Goal: Task Accomplishment & Management: Use online tool/utility

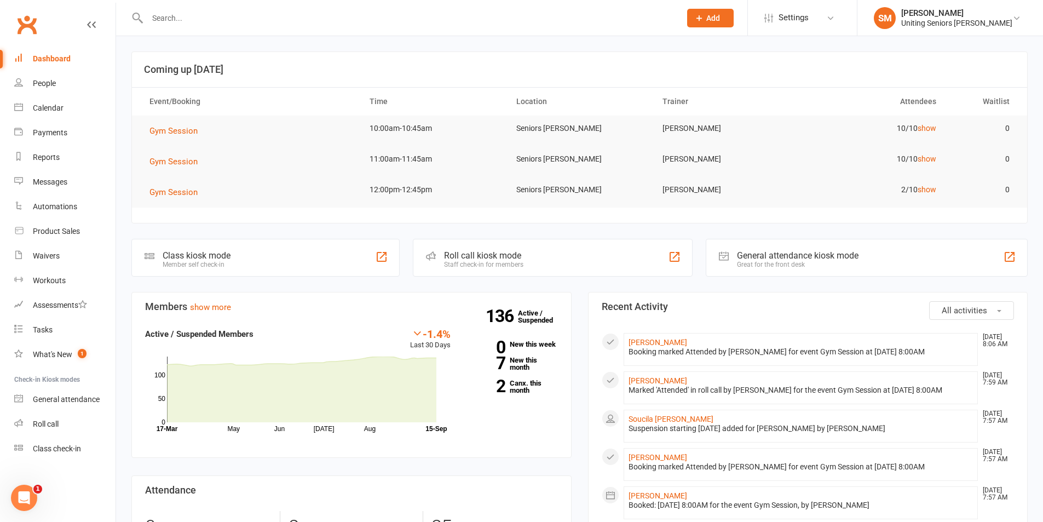
click at [420, 28] on div at bounding box center [401, 18] width 541 height 36
click at [413, 22] on input "text" at bounding box center [408, 17] width 529 height 15
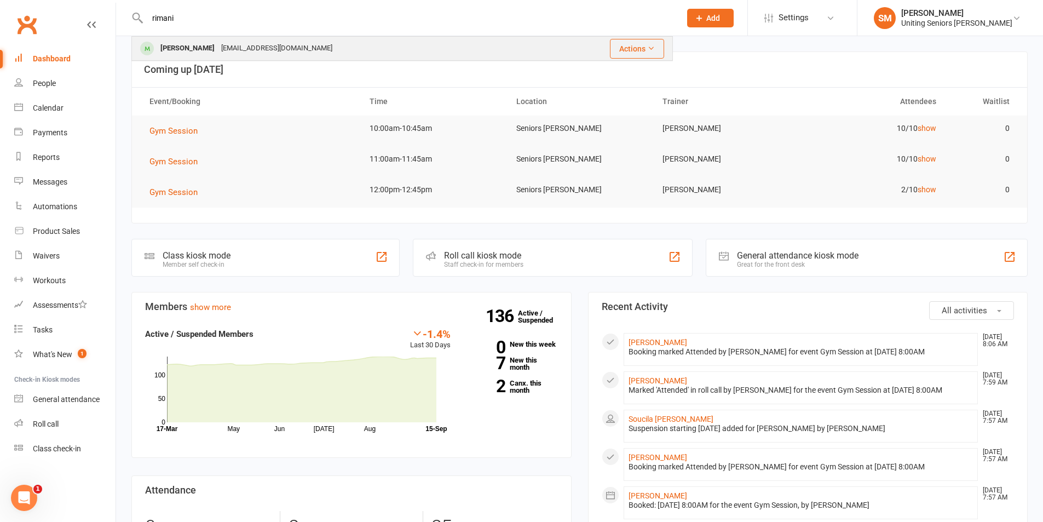
type input "rimani"
click at [307, 50] on div "[PERSON_NAME] [EMAIL_ADDRESS][DOMAIN_NAME]" at bounding box center [339, 48] width 414 height 22
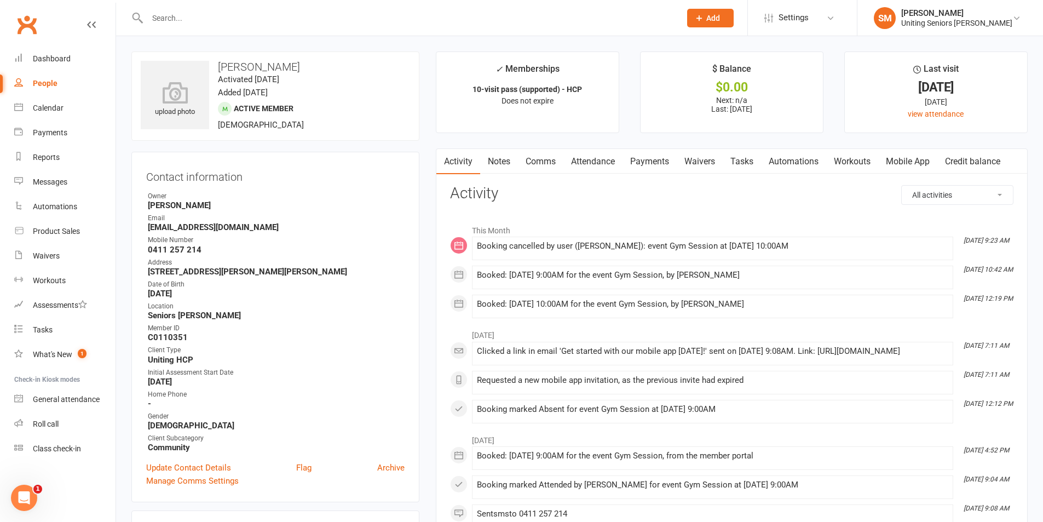
click at [912, 169] on link "Mobile App" at bounding box center [907, 161] width 59 height 25
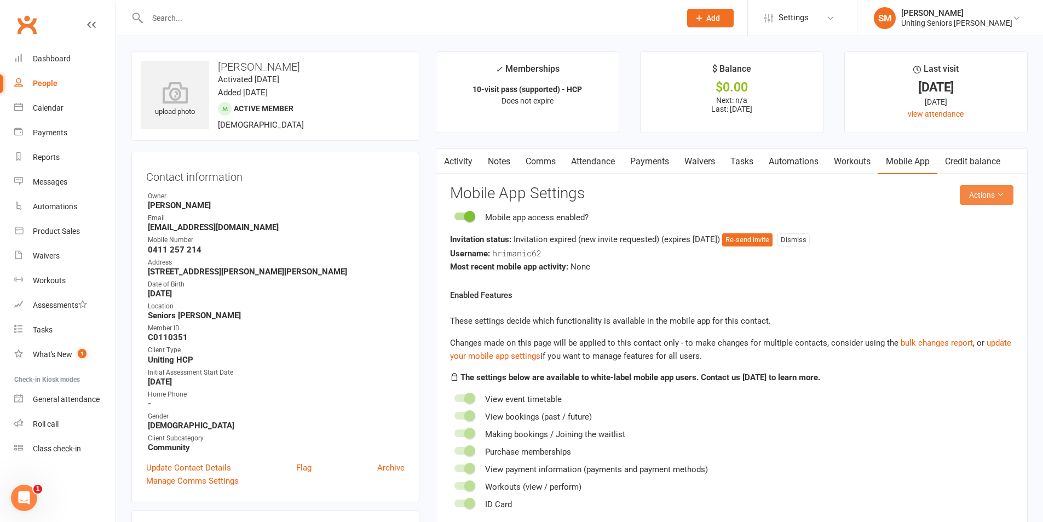
click at [972, 197] on button "Actions" at bounding box center [986, 195] width 54 height 20
click at [940, 221] on link "Send invitation email" at bounding box center [950, 220] width 108 height 22
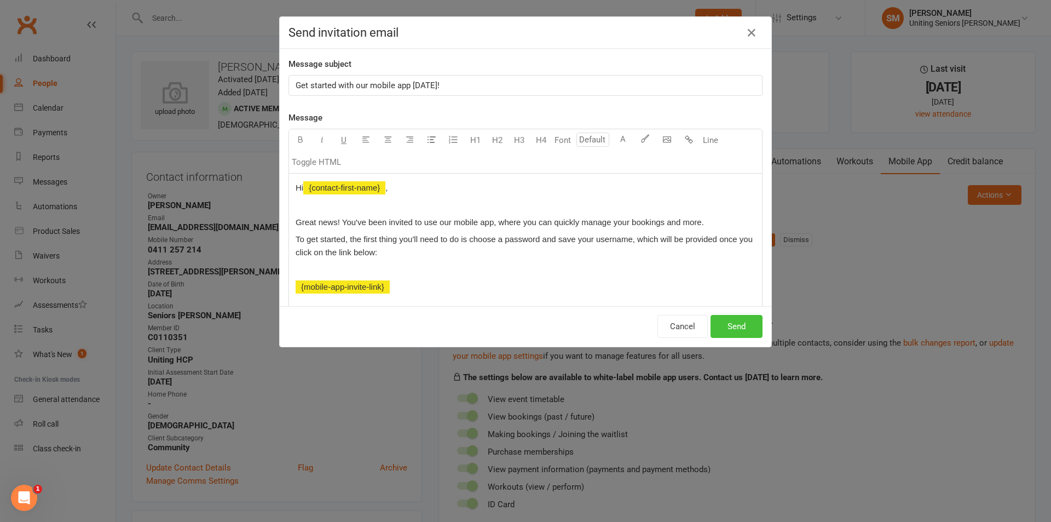
click at [734, 329] on button "Send" at bounding box center [736, 326] width 52 height 23
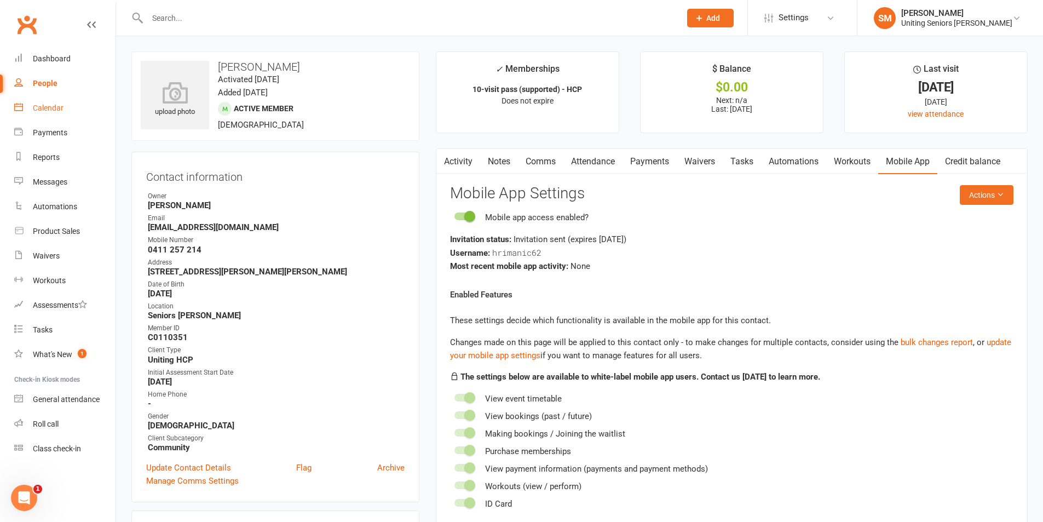
click at [57, 108] on div "Calendar" at bounding box center [48, 107] width 31 height 9
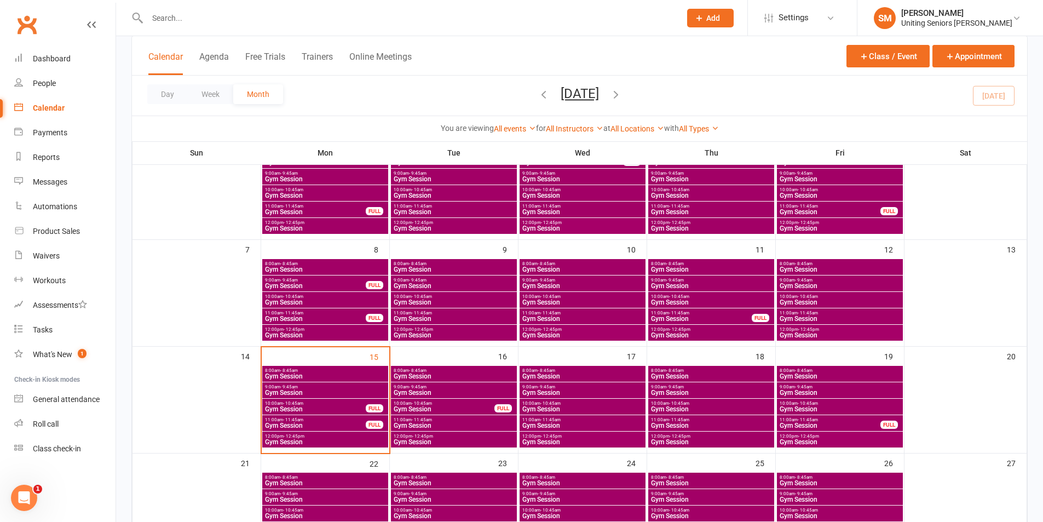
scroll to position [328, 0]
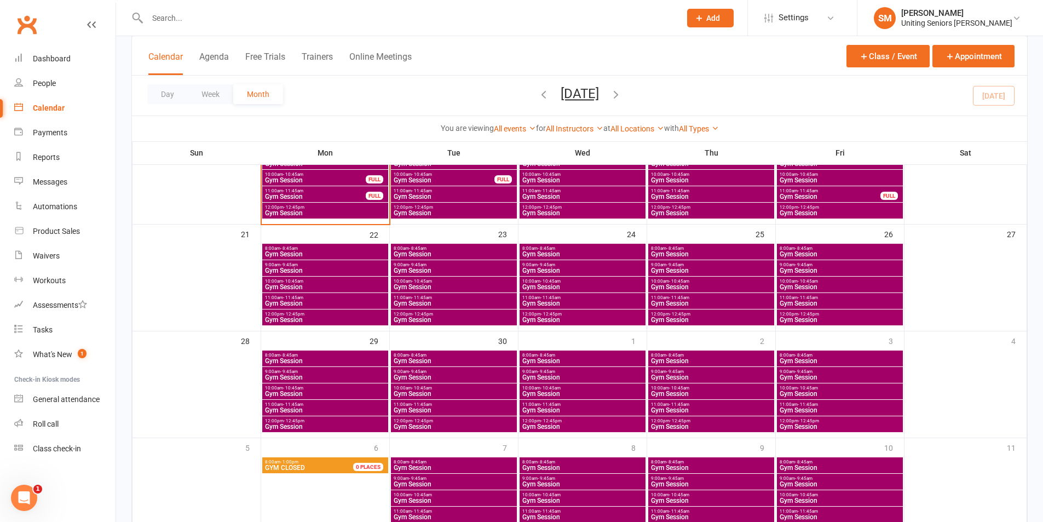
click at [345, 368] on div "9:00am - 9:45am Gym Session" at bounding box center [325, 375] width 126 height 16
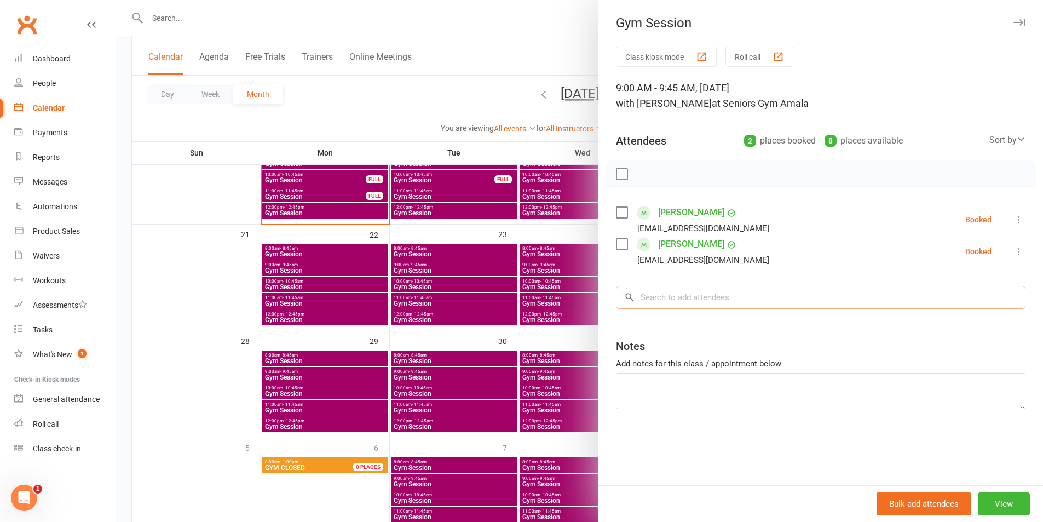
click at [679, 305] on input "search" at bounding box center [820, 297] width 409 height 23
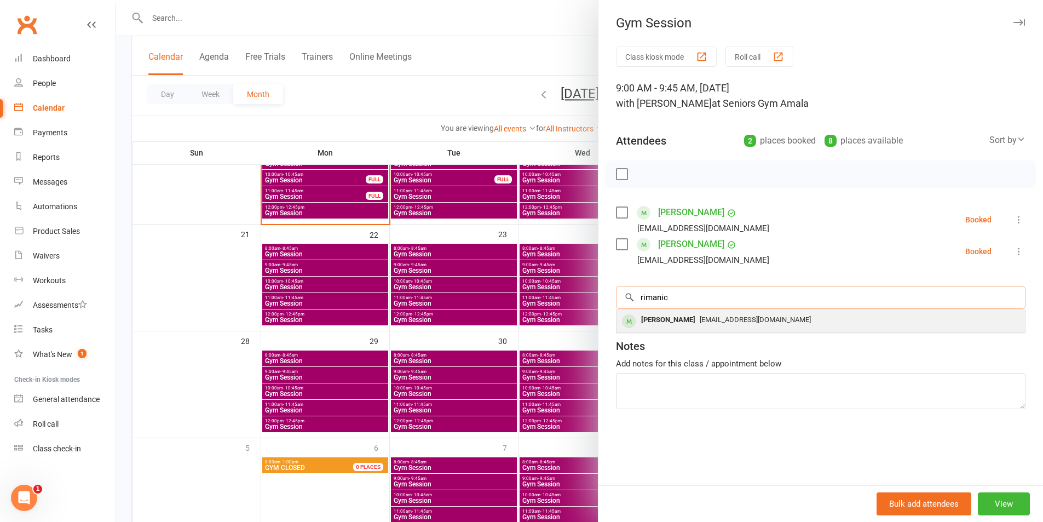
type input "rimanic"
click at [683, 311] on div "[PERSON_NAME] [EMAIL_ADDRESS][DOMAIN_NAME]" at bounding box center [820, 321] width 408 height 22
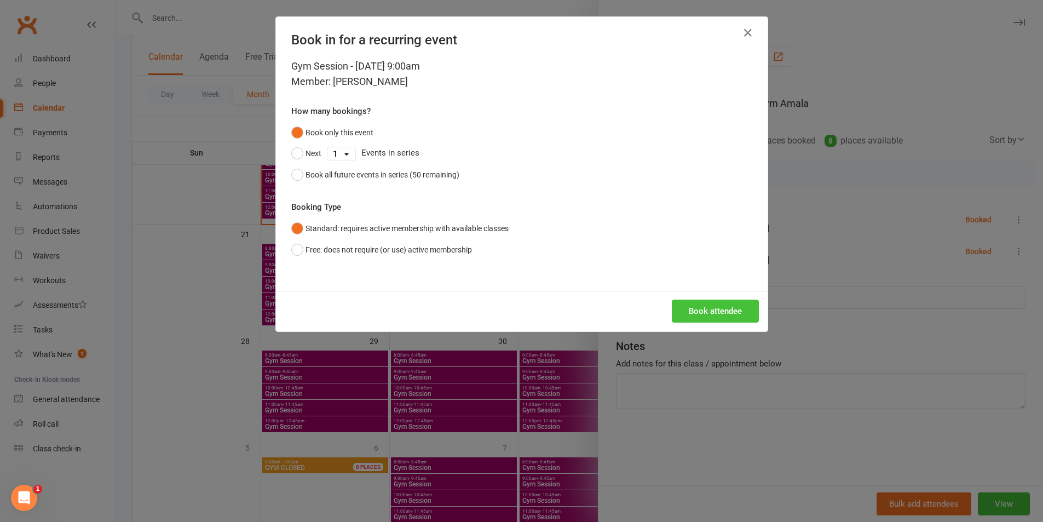
drag, startPoint x: 717, startPoint y: 309, endPoint x: 677, endPoint y: 345, distance: 53.9
click at [718, 309] on button "Book attendee" at bounding box center [715, 310] width 87 height 23
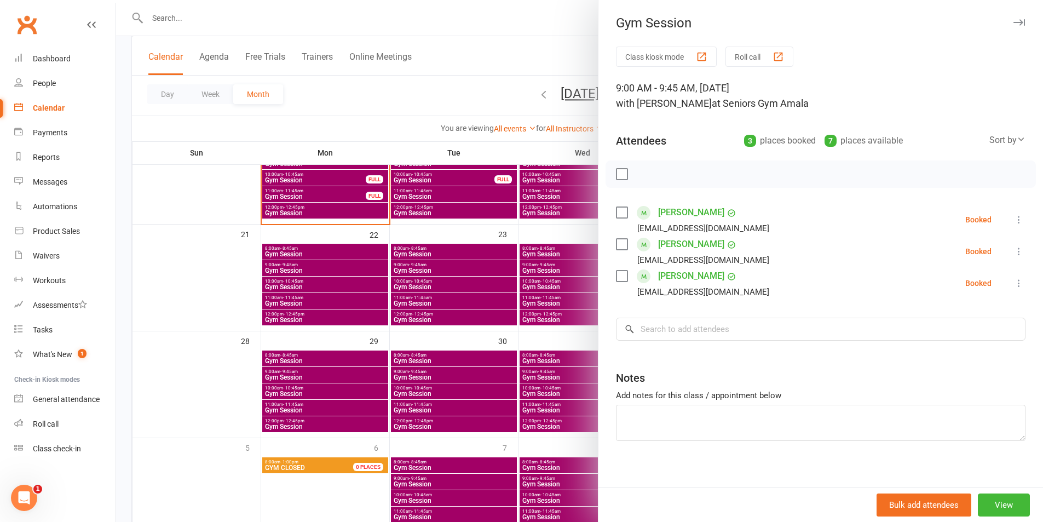
drag, startPoint x: 356, startPoint y: 340, endPoint x: 325, endPoint y: 256, distance: 89.4
click at [356, 334] on div at bounding box center [579, 261] width 927 height 522
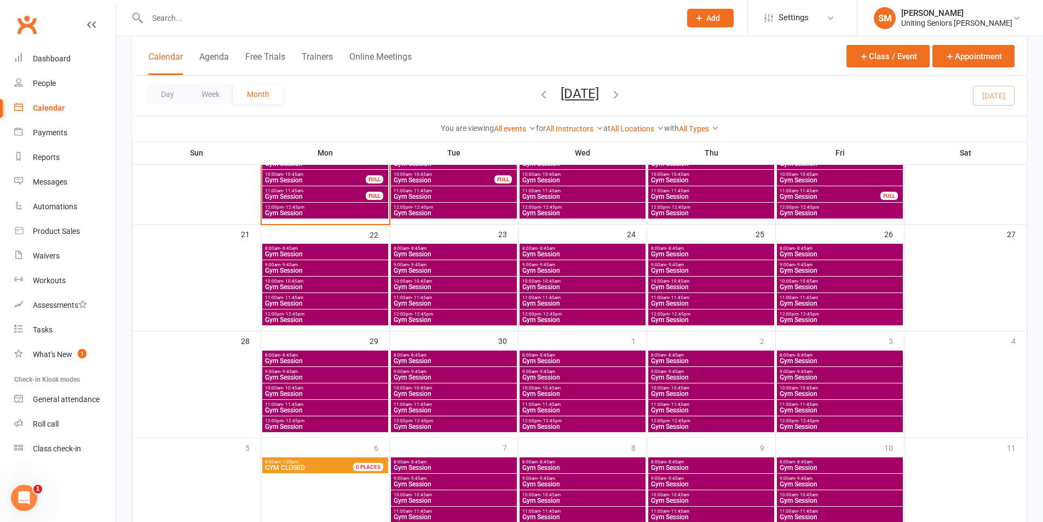
click at [333, 178] on span "Gym Session" at bounding box center [315, 180] width 102 height 7
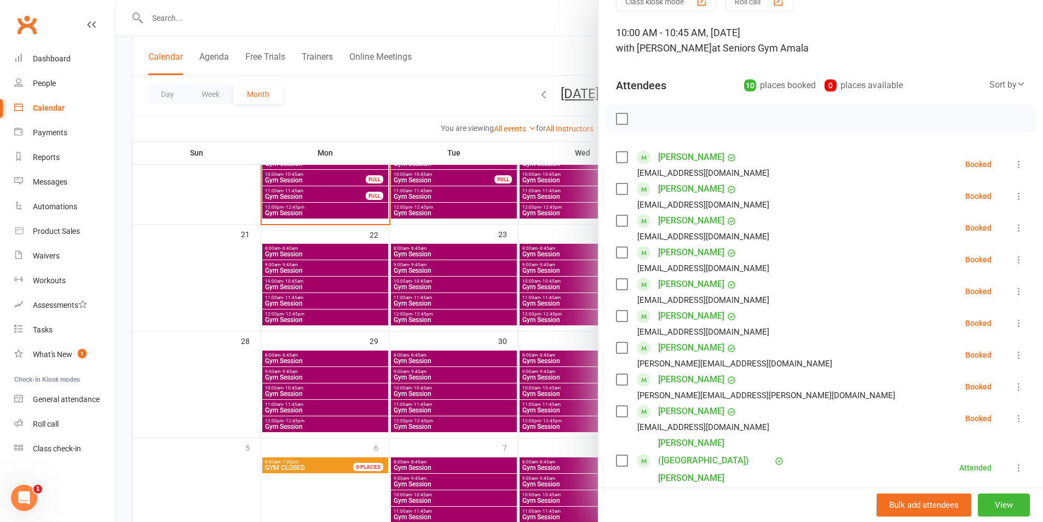
scroll to position [55, 0]
click at [461, 240] on div at bounding box center [579, 261] width 927 height 522
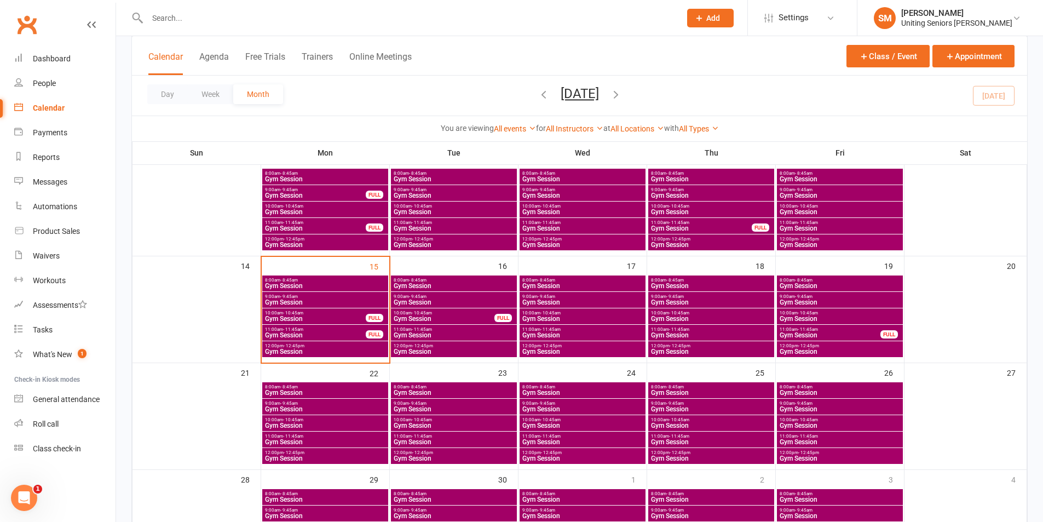
scroll to position [164, 0]
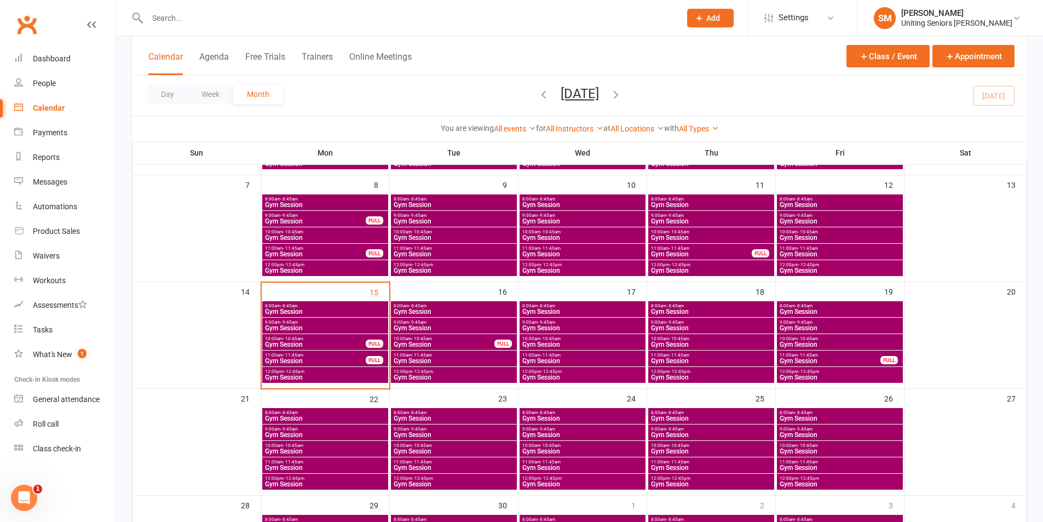
click at [326, 324] on span "9:00am - 9:45am" at bounding box center [325, 322] width 122 height 5
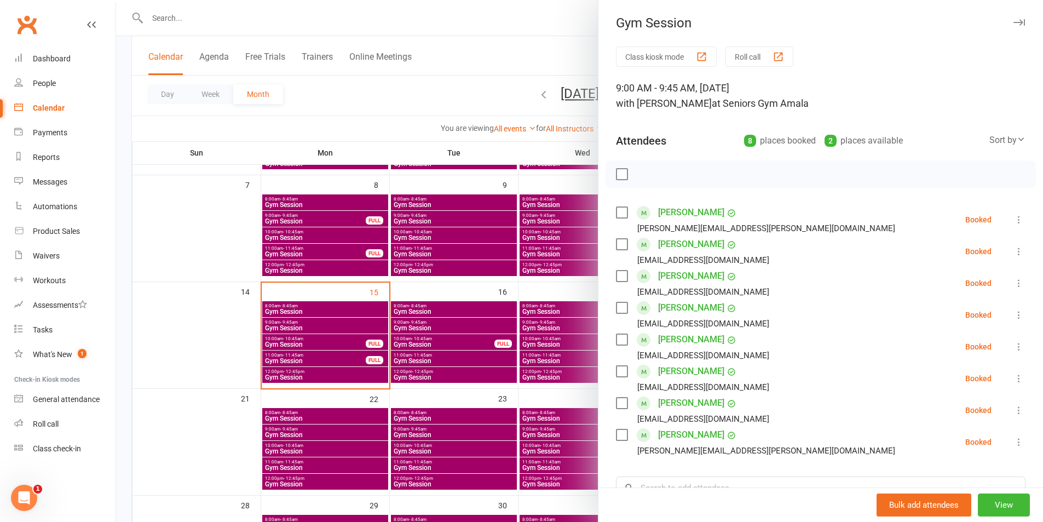
click at [1012, 219] on button at bounding box center [1018, 219] width 13 height 13
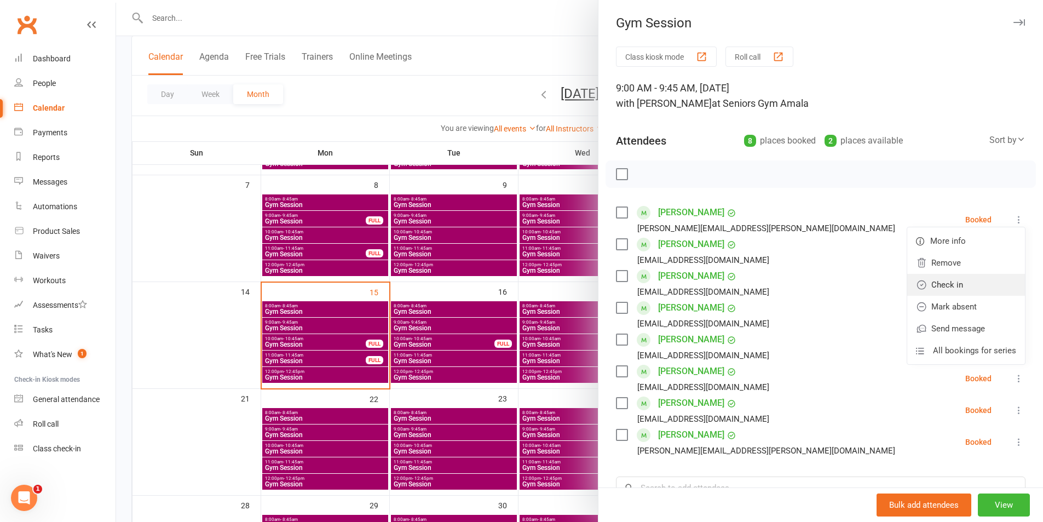
click at [979, 290] on link "Check in" at bounding box center [966, 285] width 118 height 22
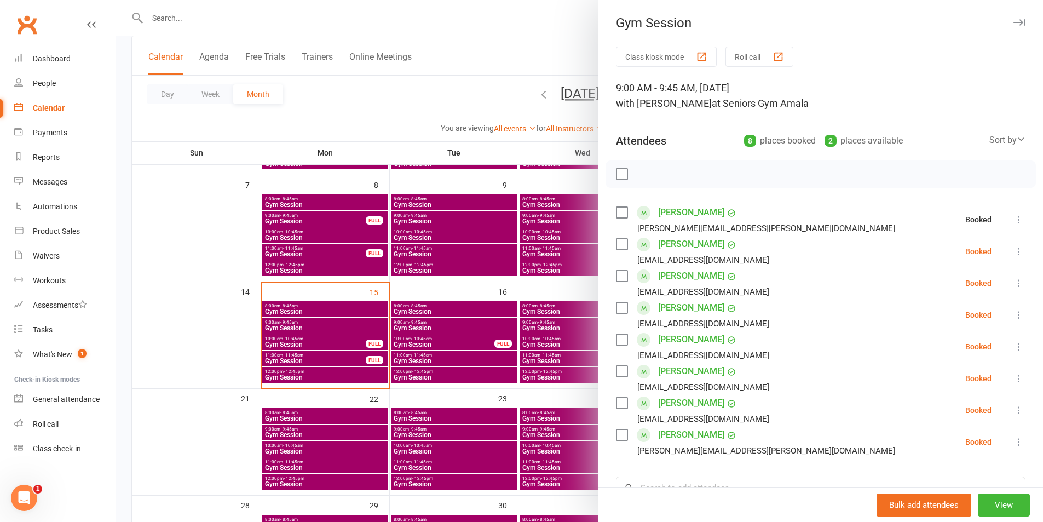
click at [1013, 247] on icon at bounding box center [1018, 251] width 11 height 11
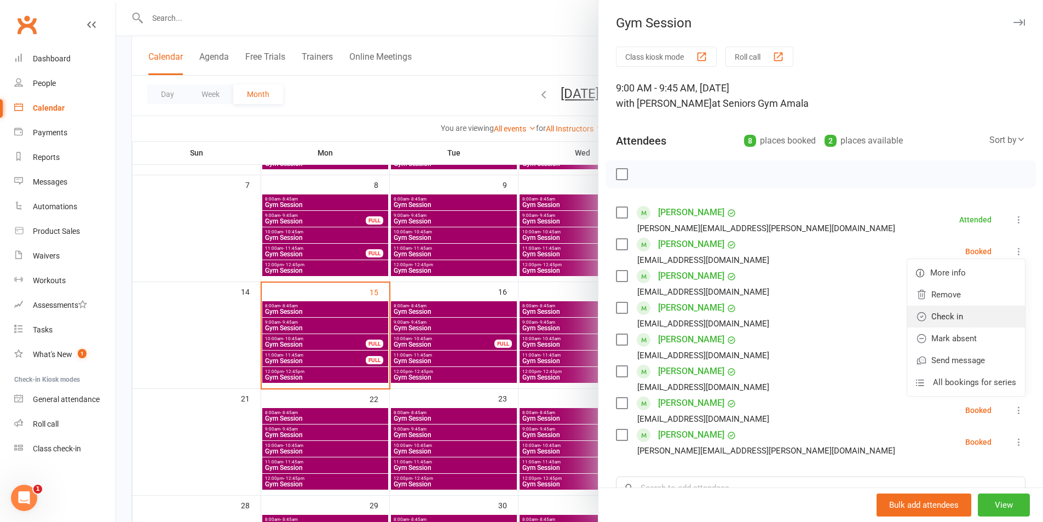
click at [959, 316] on link "Check in" at bounding box center [966, 316] width 118 height 22
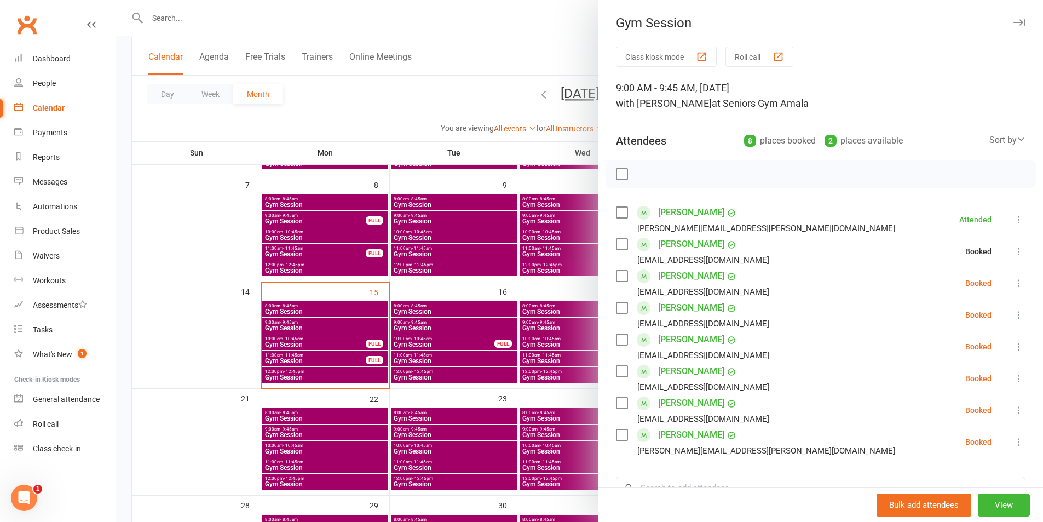
click at [1013, 279] on icon at bounding box center [1018, 282] width 11 height 11
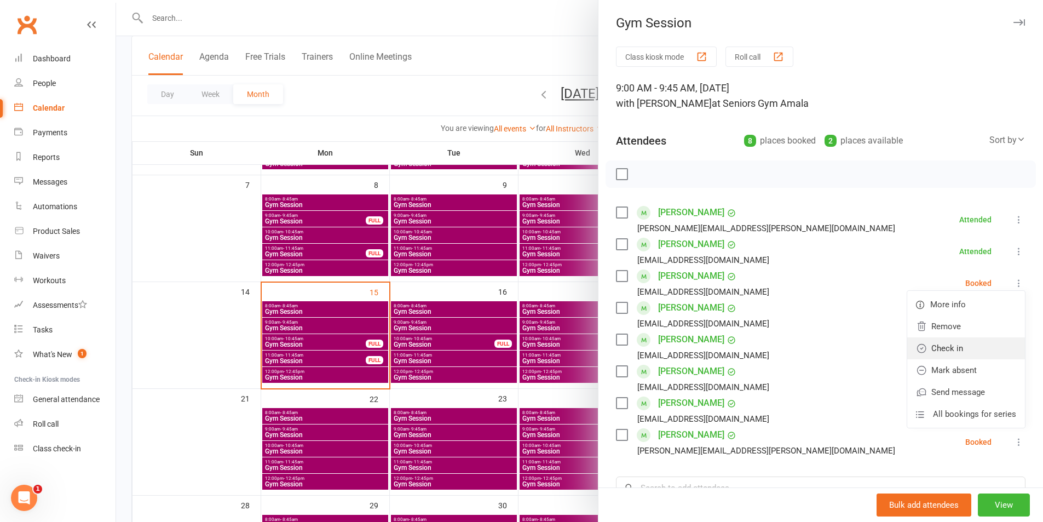
click at [964, 351] on link "Check in" at bounding box center [966, 348] width 118 height 22
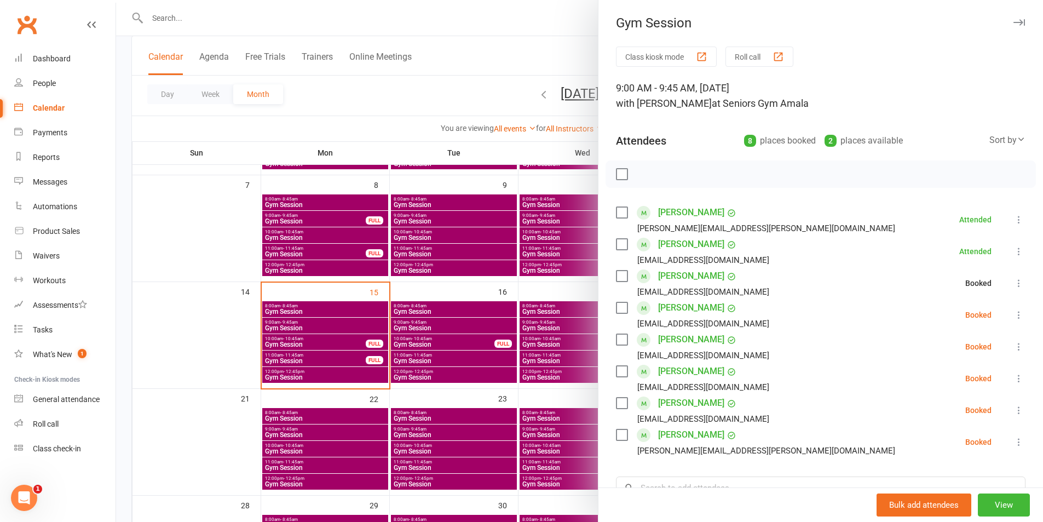
click at [1013, 317] on icon at bounding box center [1018, 314] width 11 height 11
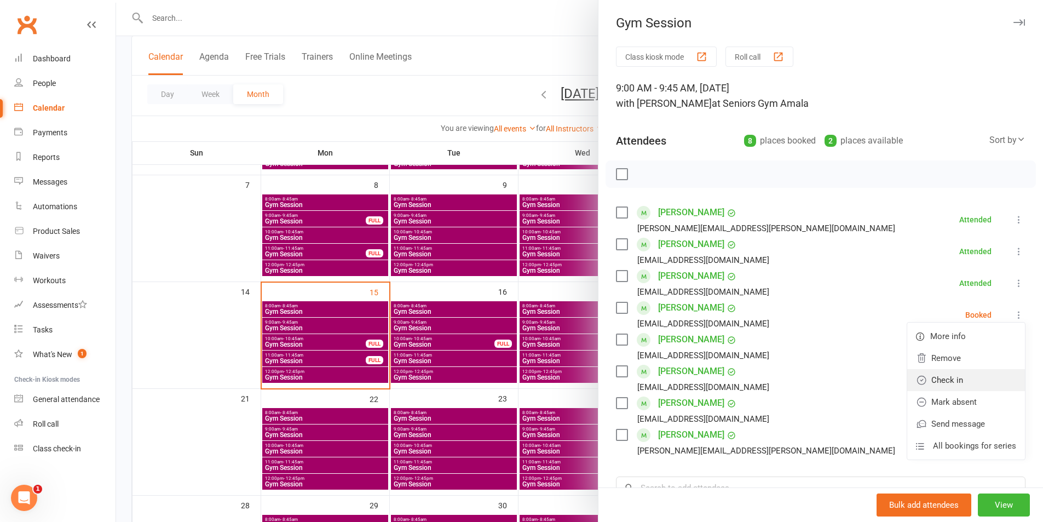
click at [980, 377] on link "Check in" at bounding box center [966, 380] width 118 height 22
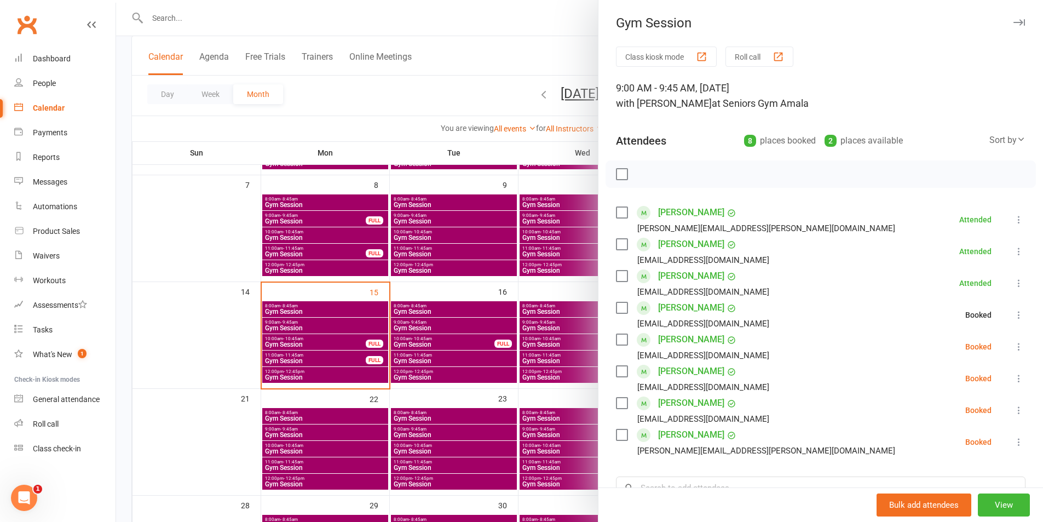
click at [1013, 347] on icon at bounding box center [1018, 346] width 11 height 11
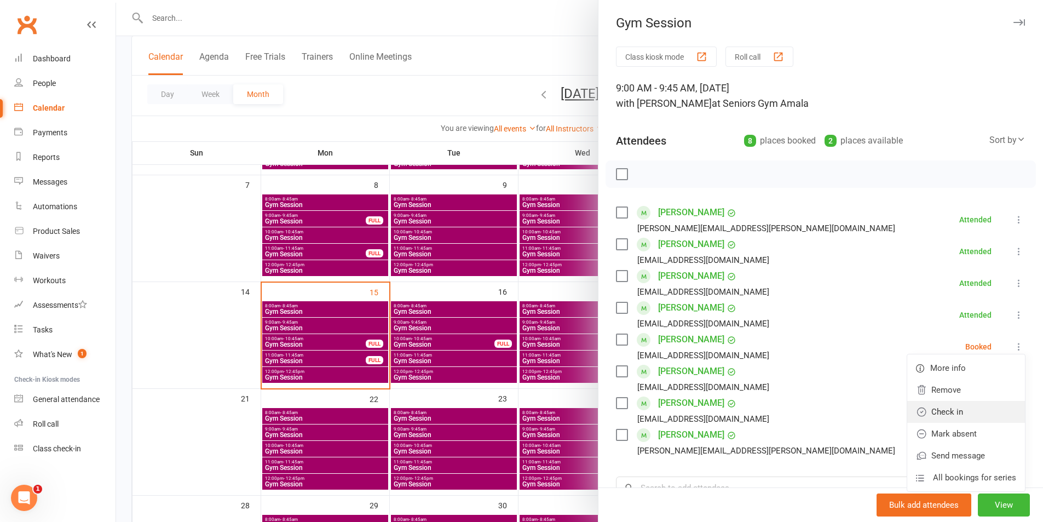
click at [951, 409] on link "Check in" at bounding box center [966, 412] width 118 height 22
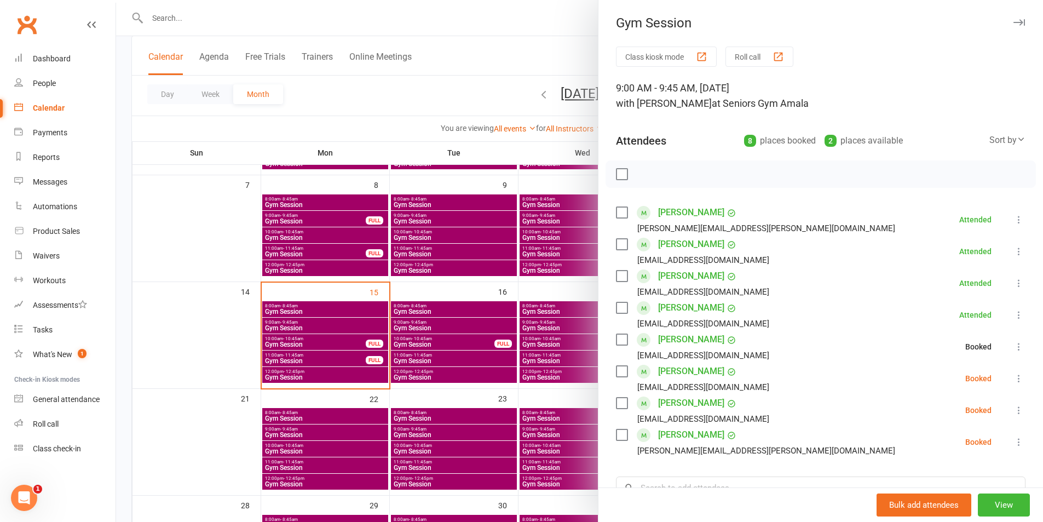
click at [1012, 380] on button at bounding box center [1018, 378] width 13 height 13
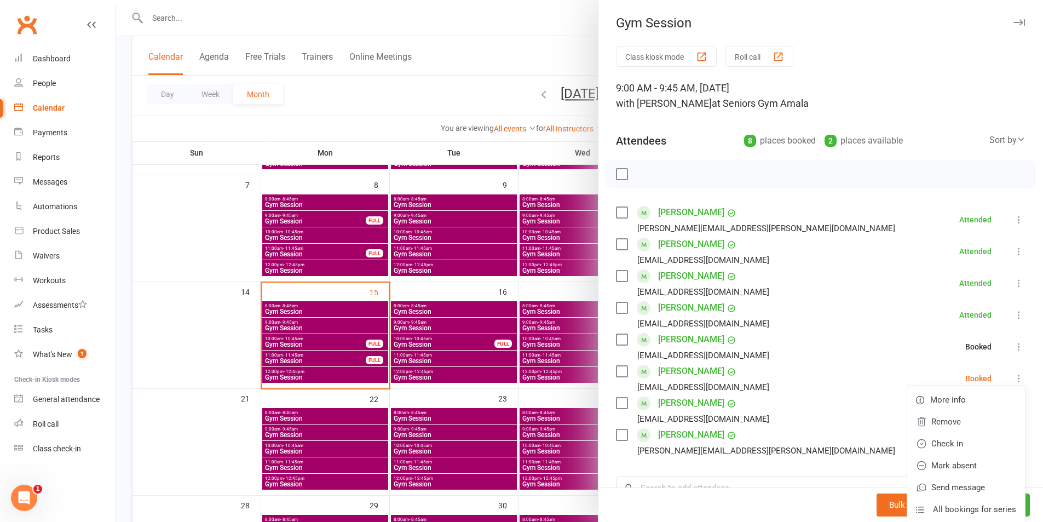
click at [1013, 380] on icon at bounding box center [1018, 378] width 11 height 11
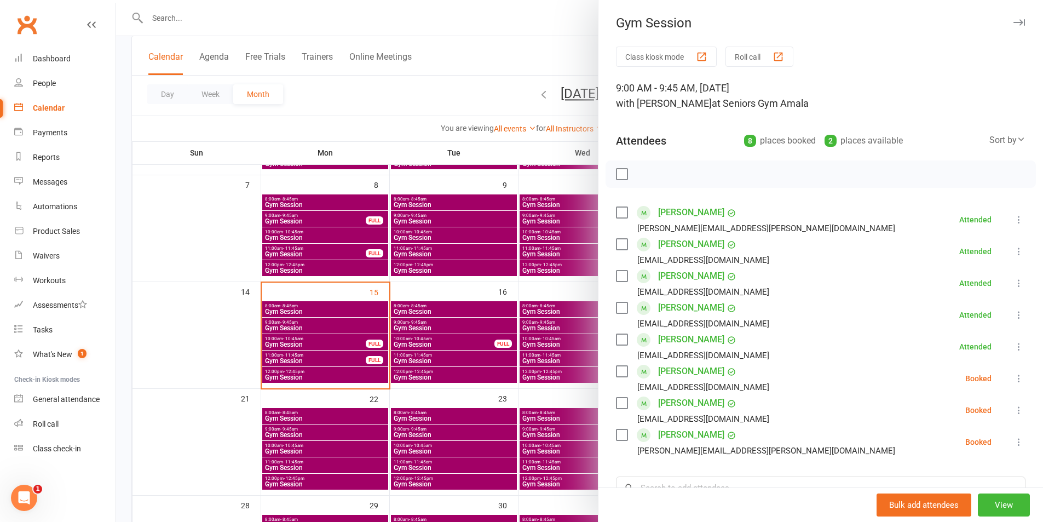
drag, startPoint x: 1007, startPoint y: 383, endPoint x: 975, endPoint y: 419, distance: 48.5
click at [1013, 383] on icon at bounding box center [1018, 378] width 11 height 11
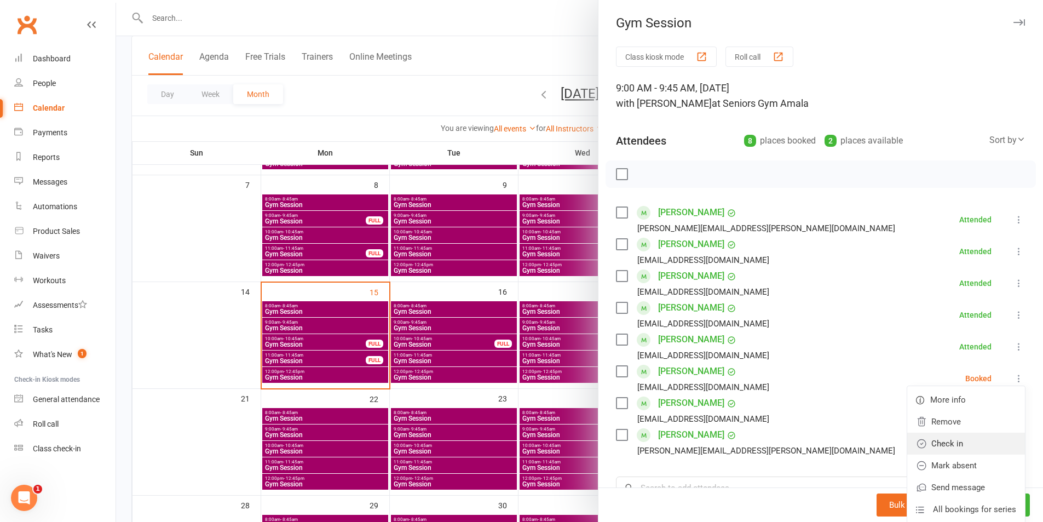
drag, startPoint x: 966, startPoint y: 446, endPoint x: 803, endPoint y: 397, distance: 169.9
click at [965, 447] on link "Check in" at bounding box center [966, 443] width 118 height 22
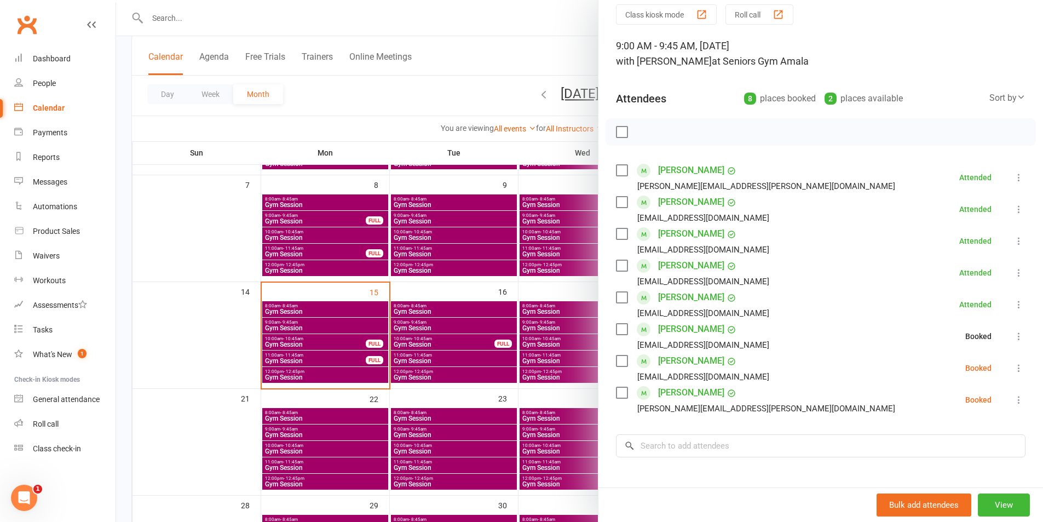
scroll to position [109, 0]
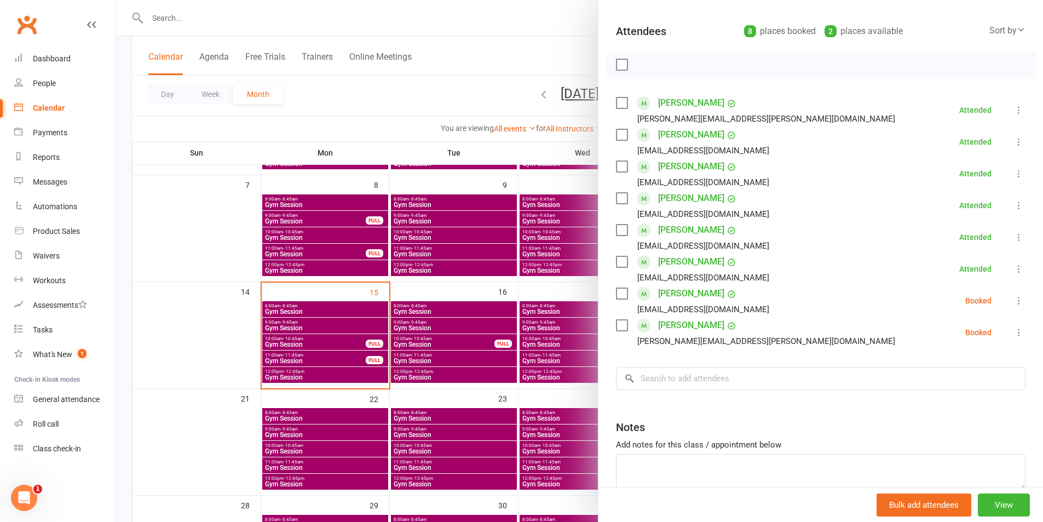
click at [1013, 295] on icon at bounding box center [1018, 300] width 11 height 11
click at [943, 370] on link "Check in" at bounding box center [966, 366] width 118 height 22
click at [1007, 325] on li "[PERSON_NAME] [PERSON_NAME][EMAIL_ADDRESS][PERSON_NAME][DOMAIN_NAME] Booked Mor…" at bounding box center [820, 332] width 409 height 32
click at [1013, 329] on icon at bounding box center [1018, 332] width 11 height 11
click at [925, 395] on link "Check in" at bounding box center [966, 397] width 118 height 22
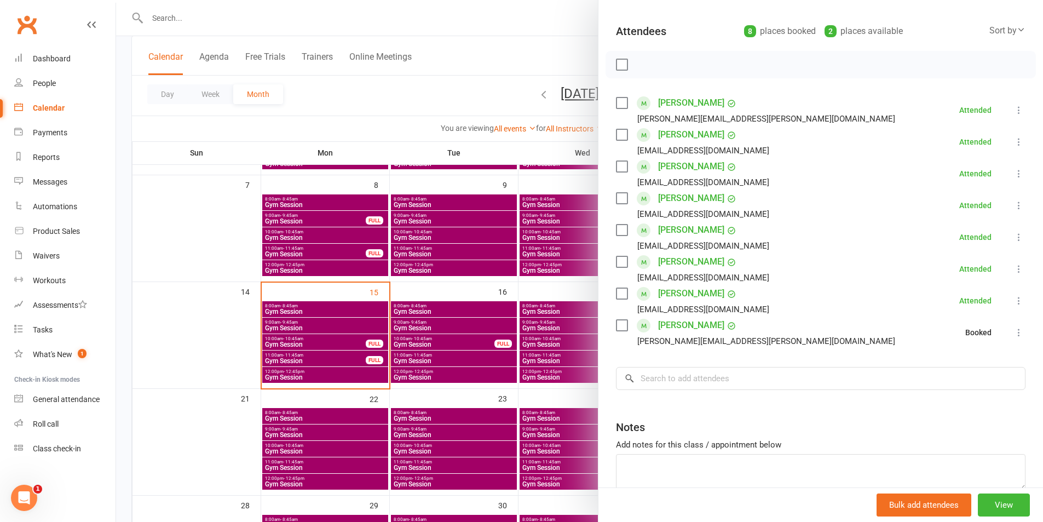
drag, startPoint x: 367, startPoint y: 334, endPoint x: 344, endPoint y: 344, distance: 25.0
click at [367, 335] on div at bounding box center [579, 261] width 927 height 522
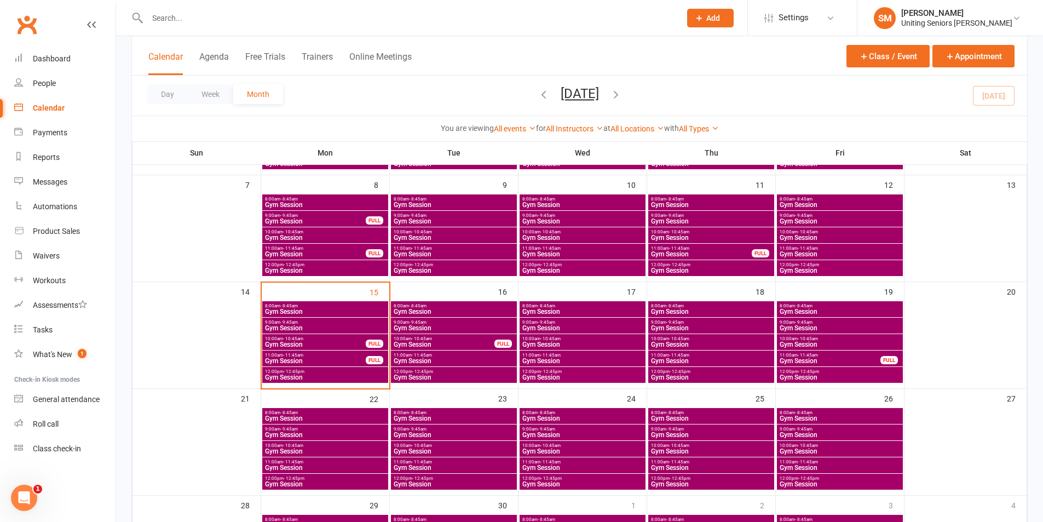
click at [339, 342] on span "Gym Session" at bounding box center [315, 344] width 102 height 7
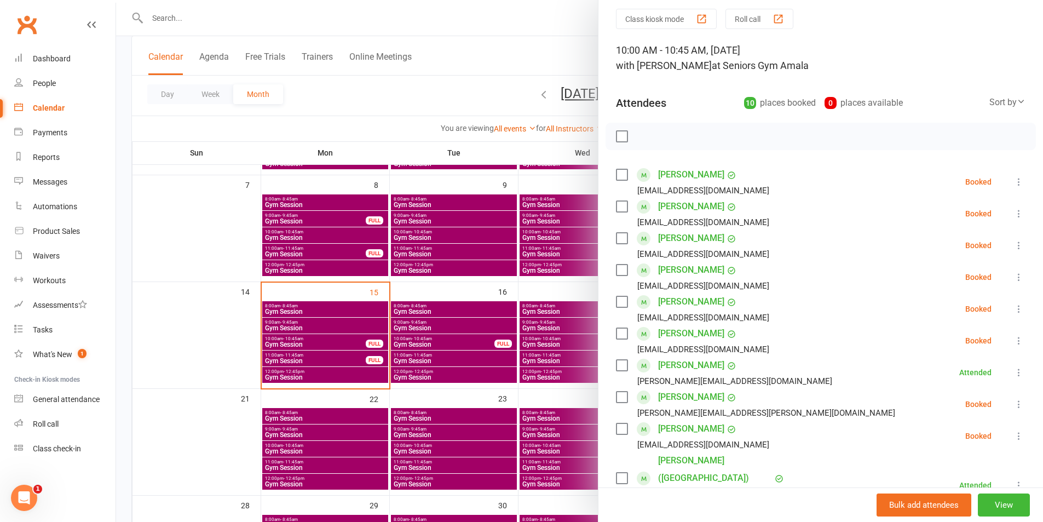
scroll to position [55, 0]
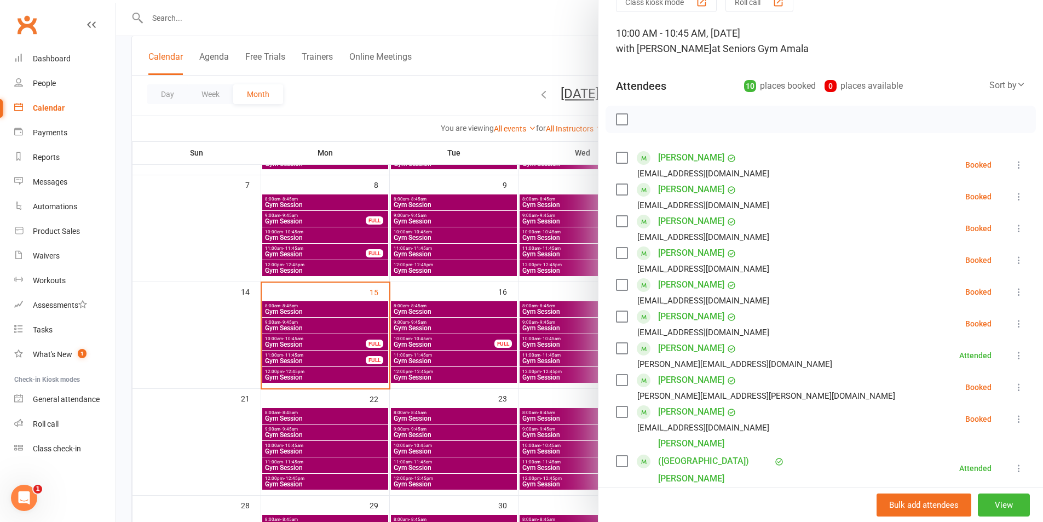
click at [1013, 167] on icon at bounding box center [1018, 164] width 11 height 11
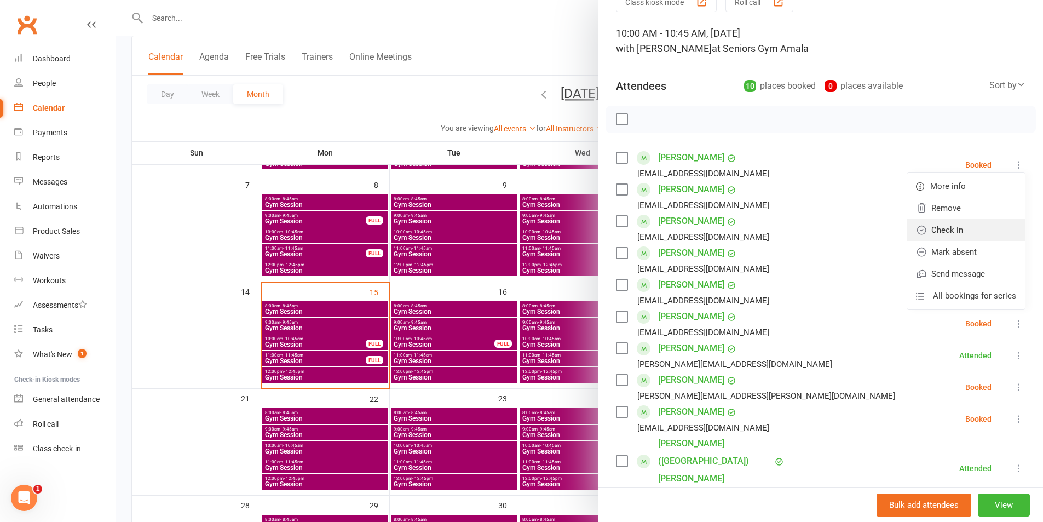
click at [966, 224] on link "Check in" at bounding box center [966, 230] width 118 height 22
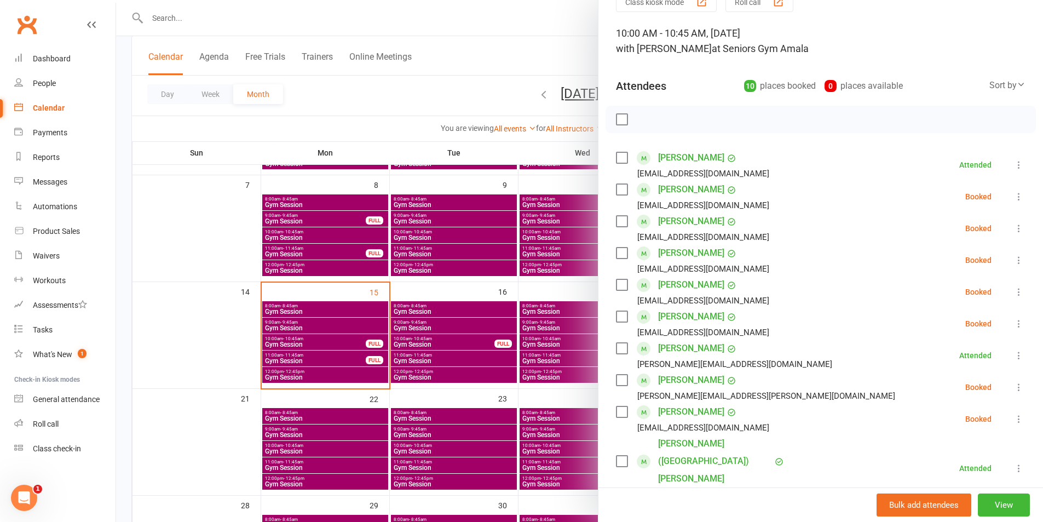
click at [1013, 227] on icon at bounding box center [1018, 228] width 11 height 11
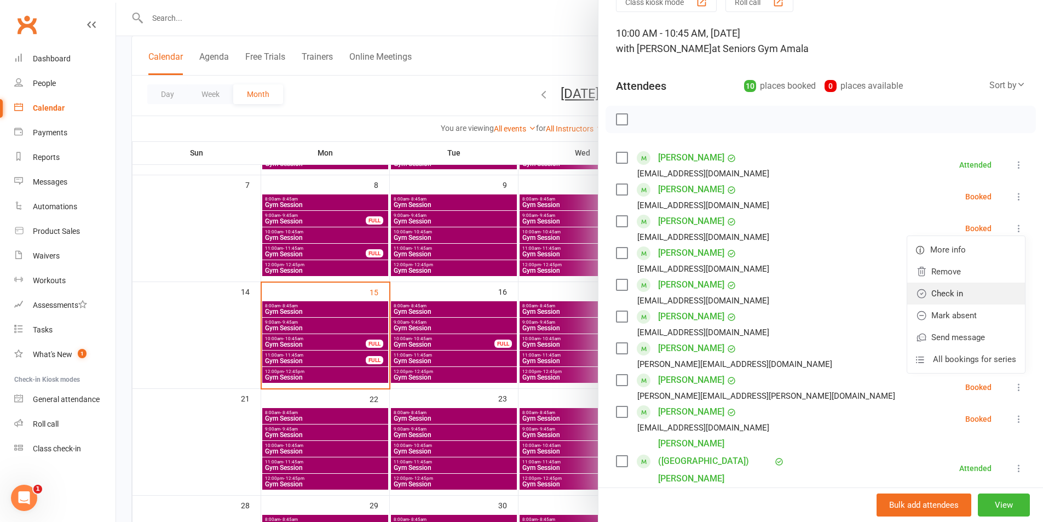
click at [946, 290] on link "Check in" at bounding box center [966, 293] width 118 height 22
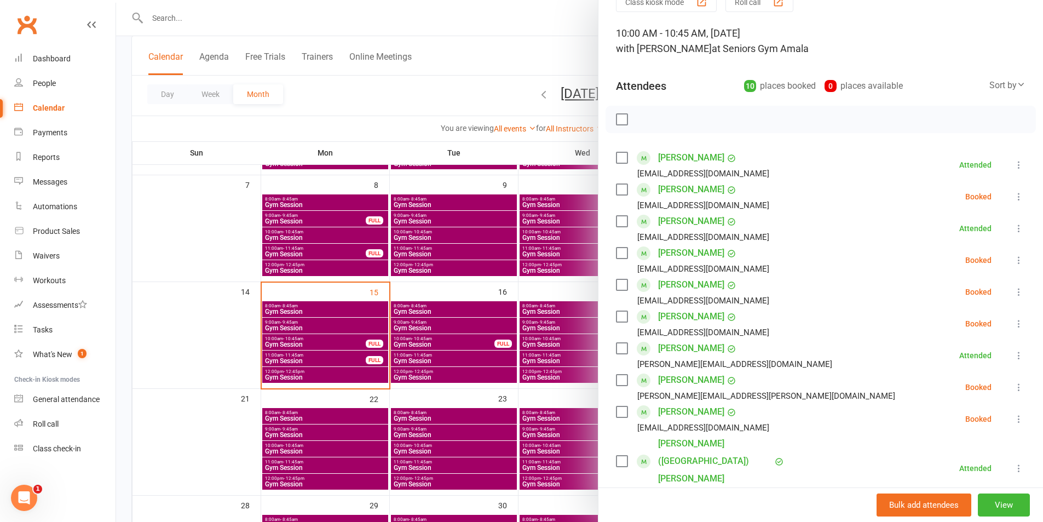
drag, startPoint x: 999, startPoint y: 264, endPoint x: 963, endPoint y: 321, distance: 67.4
click at [1013, 265] on icon at bounding box center [1018, 260] width 11 height 11
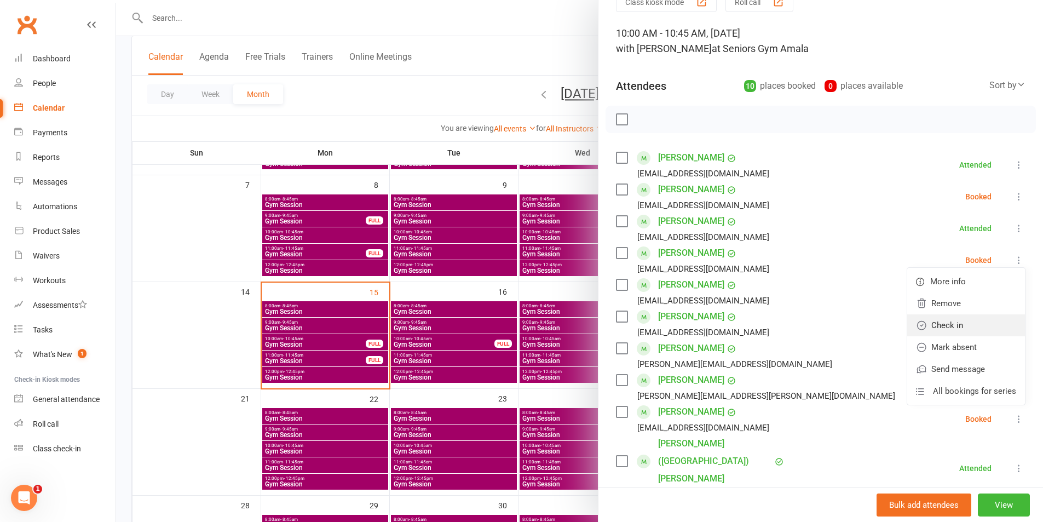
click at [954, 333] on link "Check in" at bounding box center [966, 325] width 118 height 22
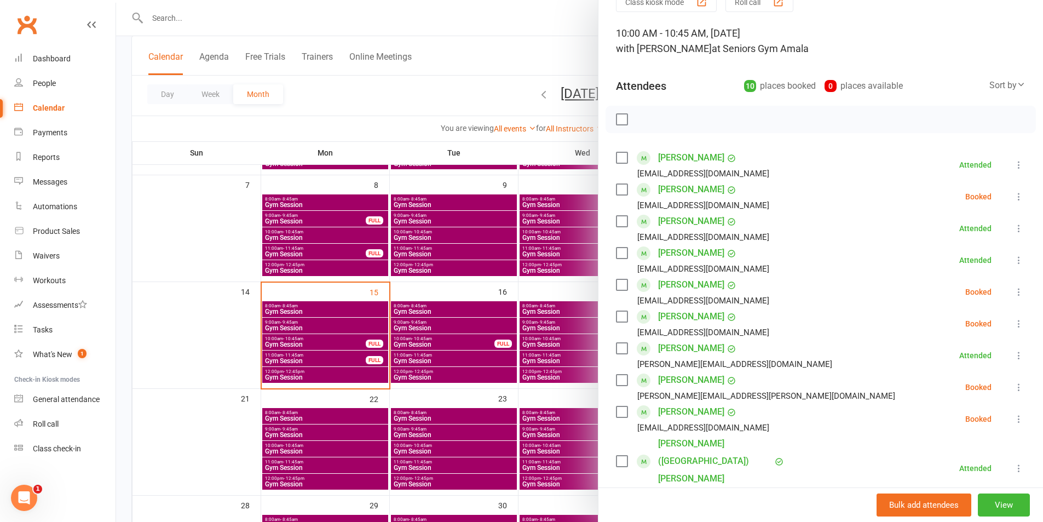
click at [1013, 296] on icon at bounding box center [1018, 291] width 11 height 11
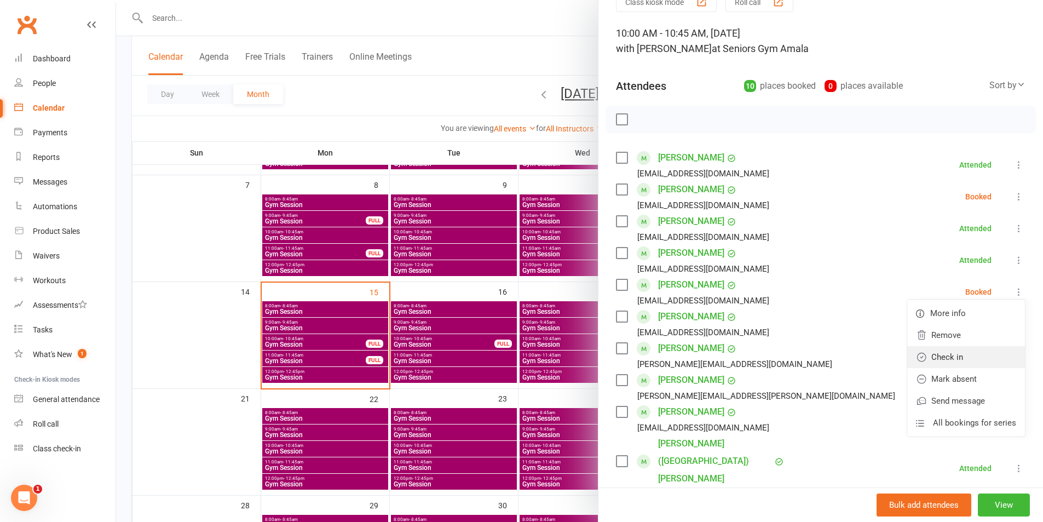
click at [954, 349] on link "Check in" at bounding box center [966, 357] width 118 height 22
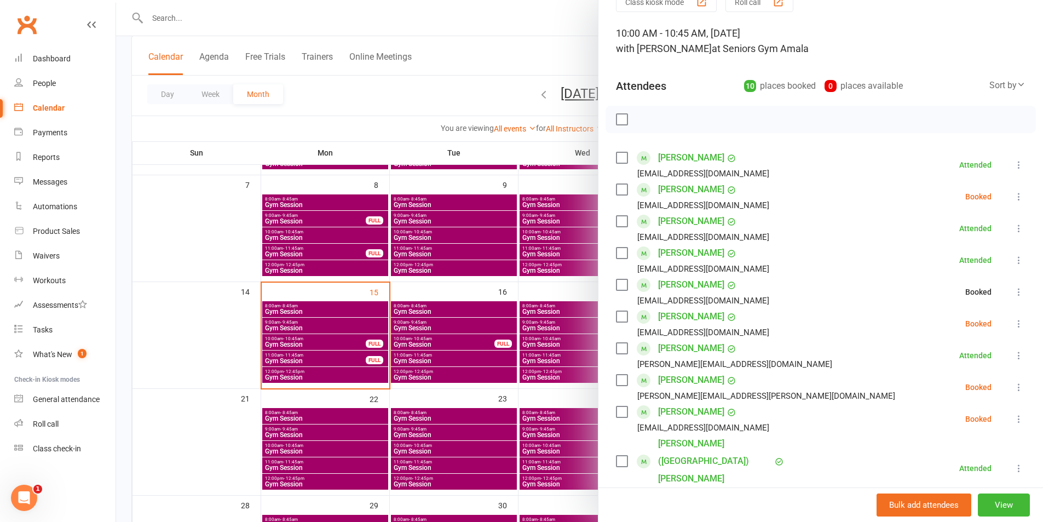
click at [1013, 321] on icon at bounding box center [1018, 323] width 11 height 11
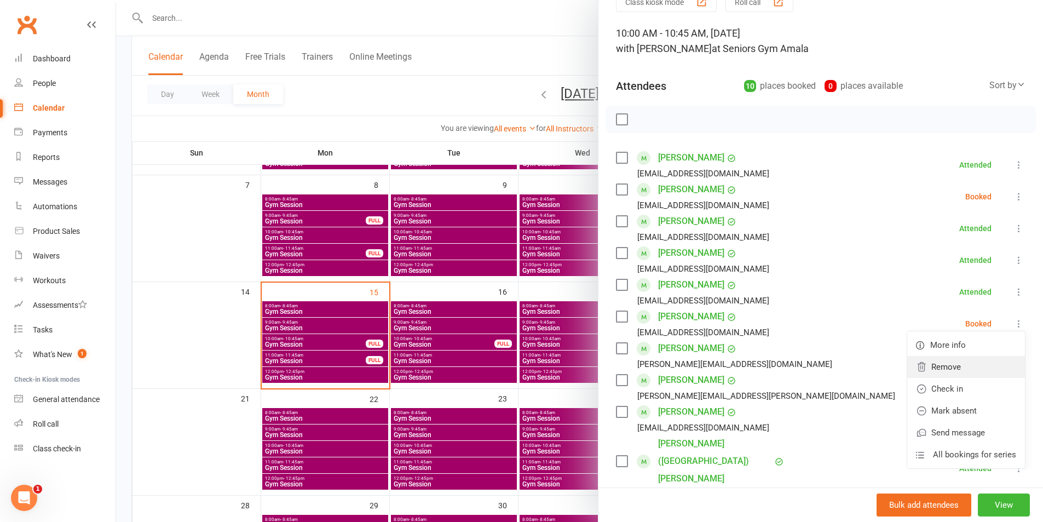
click at [940, 377] on link "Remove" at bounding box center [966, 367] width 118 height 22
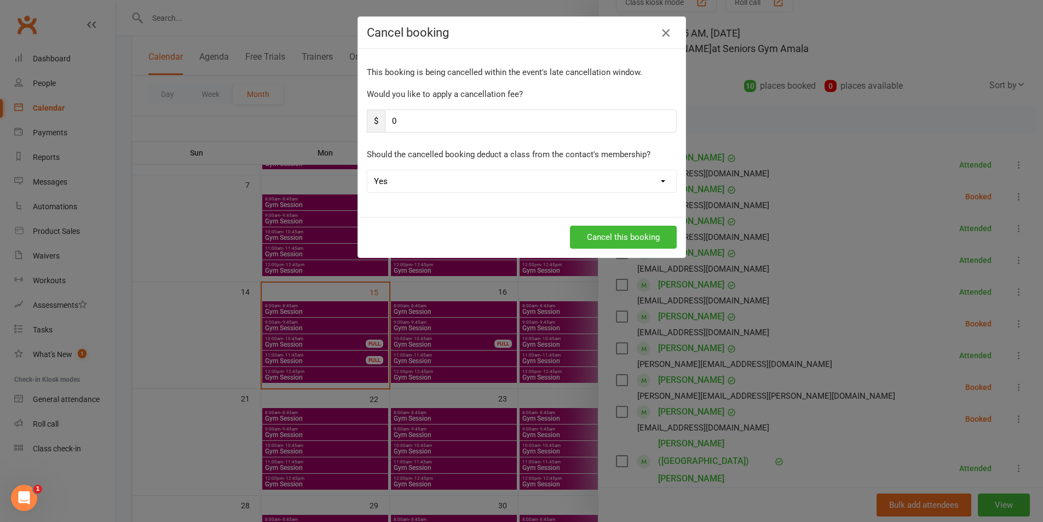
click at [660, 31] on icon "button" at bounding box center [665, 32] width 13 height 13
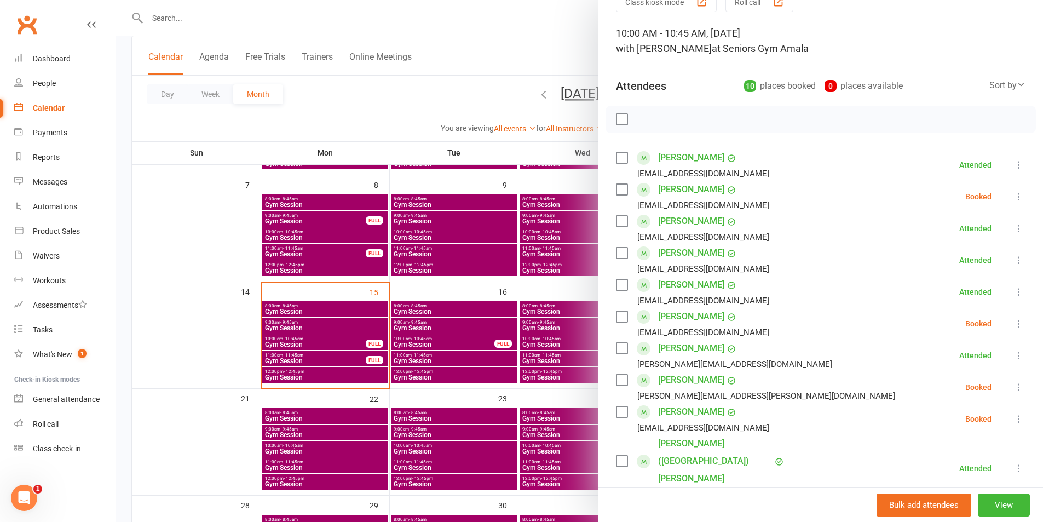
click at [1012, 322] on button at bounding box center [1018, 323] width 13 height 13
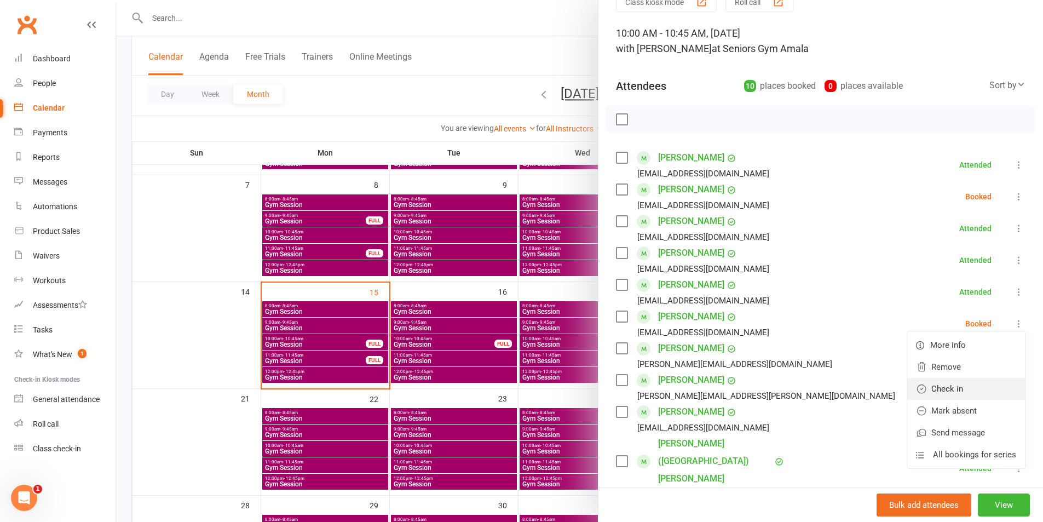
click at [940, 384] on link "Check in" at bounding box center [966, 389] width 118 height 22
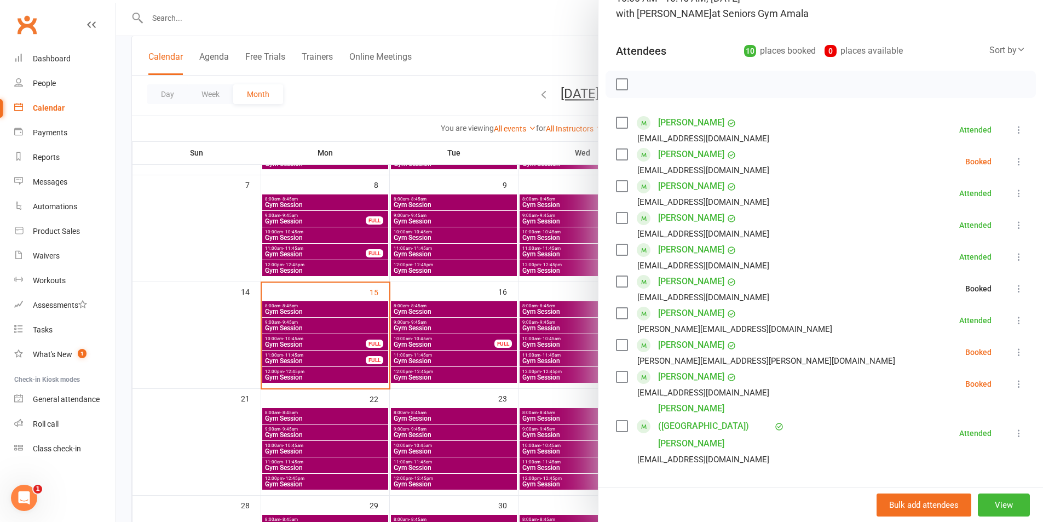
scroll to position [109, 0]
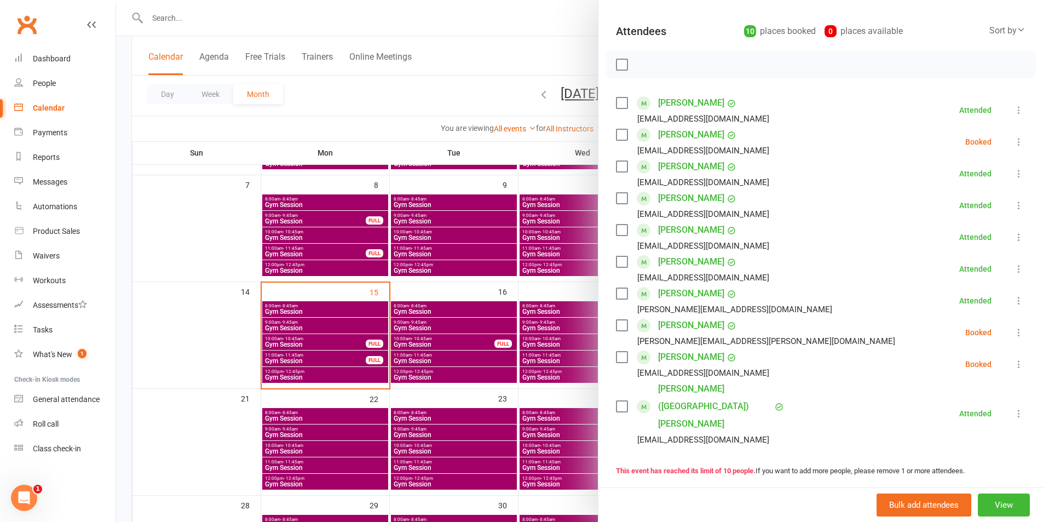
click at [995, 328] on li "[PERSON_NAME] [PERSON_NAME][EMAIL_ADDRESS][PERSON_NAME][DOMAIN_NAME] Booked Mor…" at bounding box center [820, 332] width 409 height 32
click at [1013, 331] on icon at bounding box center [1018, 332] width 11 height 11
drag, startPoint x: 947, startPoint y: 399, endPoint x: 967, endPoint y: 388, distance: 22.8
click at [947, 400] on link "Check in" at bounding box center [966, 397] width 118 height 22
click at [1012, 357] on button at bounding box center [1018, 363] width 13 height 13
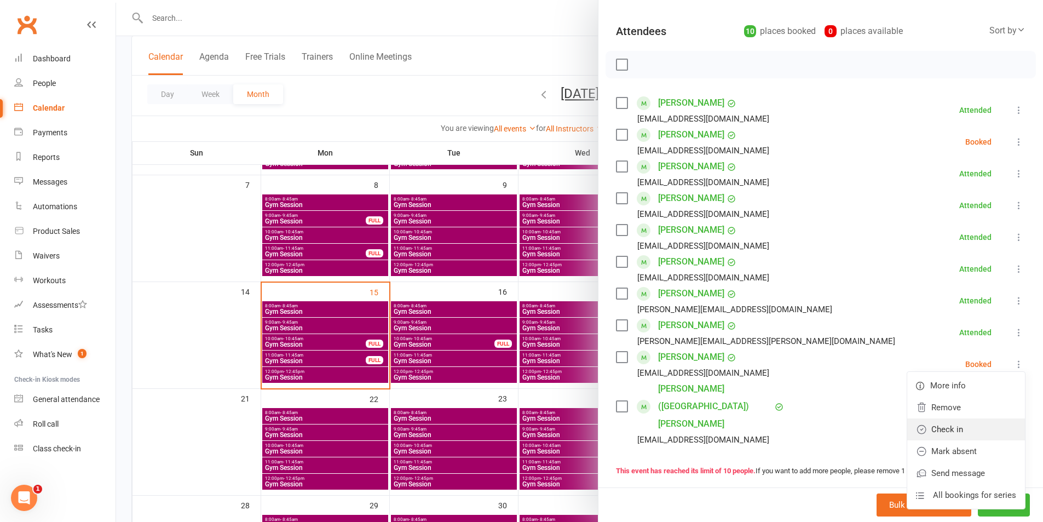
click at [952, 430] on link "Check in" at bounding box center [966, 429] width 118 height 22
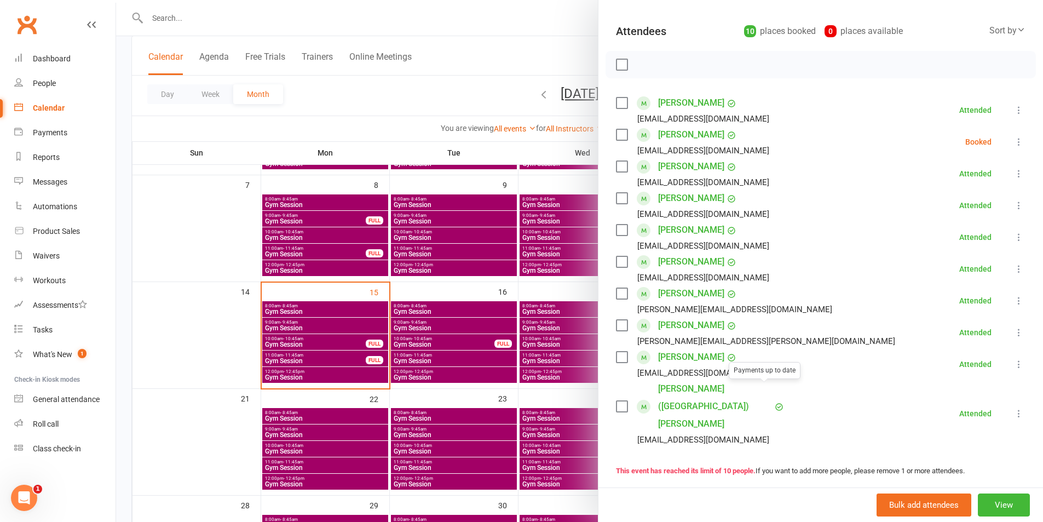
click at [573, 334] on div at bounding box center [579, 261] width 927 height 522
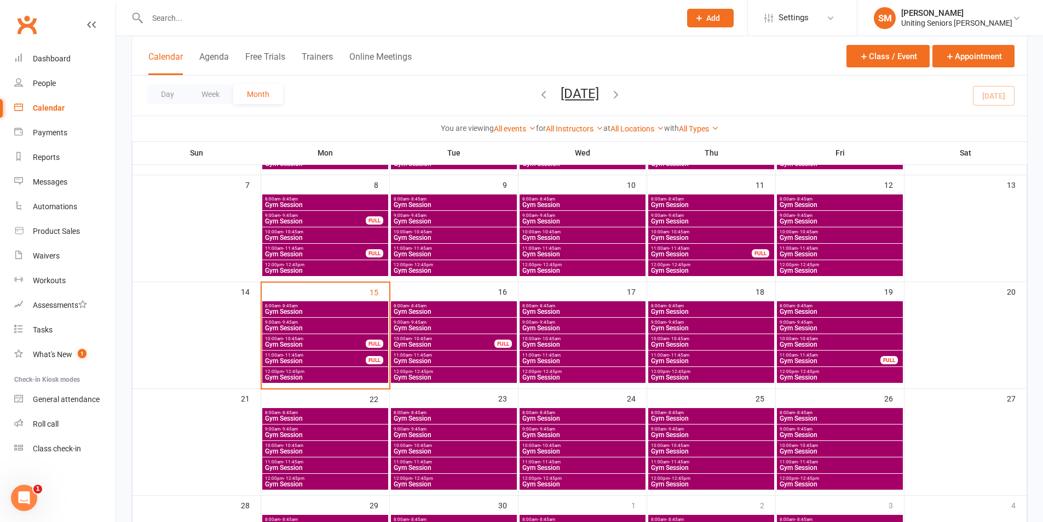
click at [384, 359] on div "11:00am - 11:45am Gym Session FULL" at bounding box center [325, 358] width 126 height 16
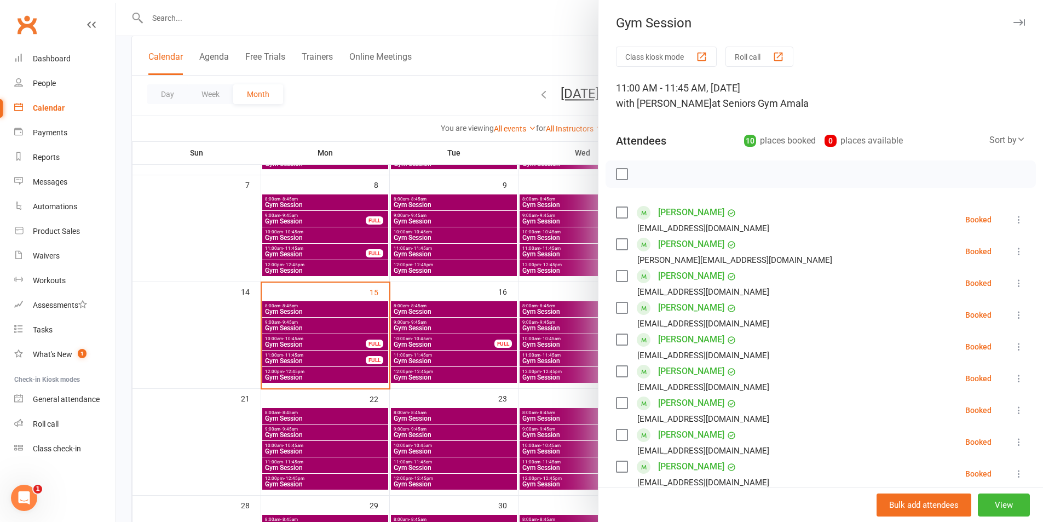
scroll to position [55, 0]
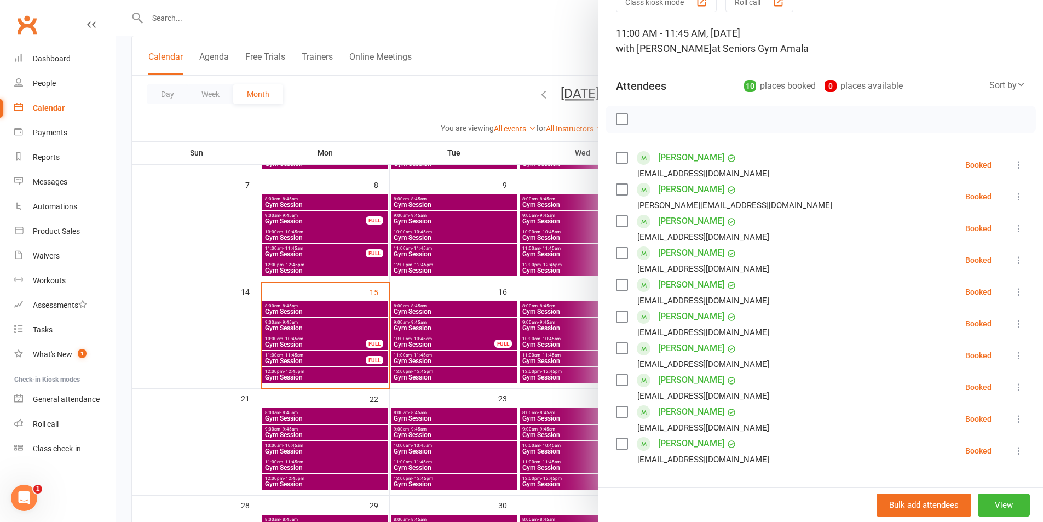
click at [298, 341] on div at bounding box center [579, 261] width 927 height 522
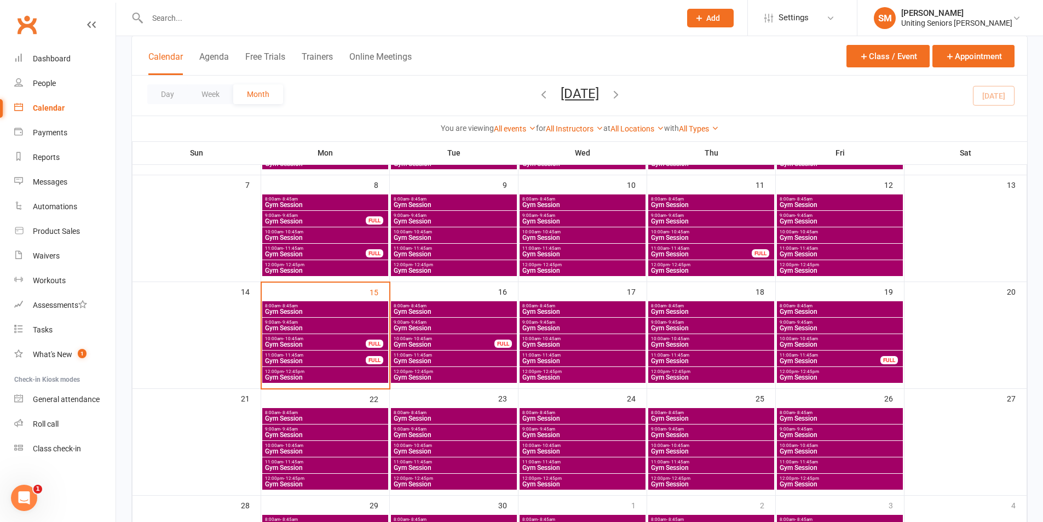
click at [293, 341] on div "10:00am - 10:45am Gym Session FULL" at bounding box center [325, 342] width 126 height 16
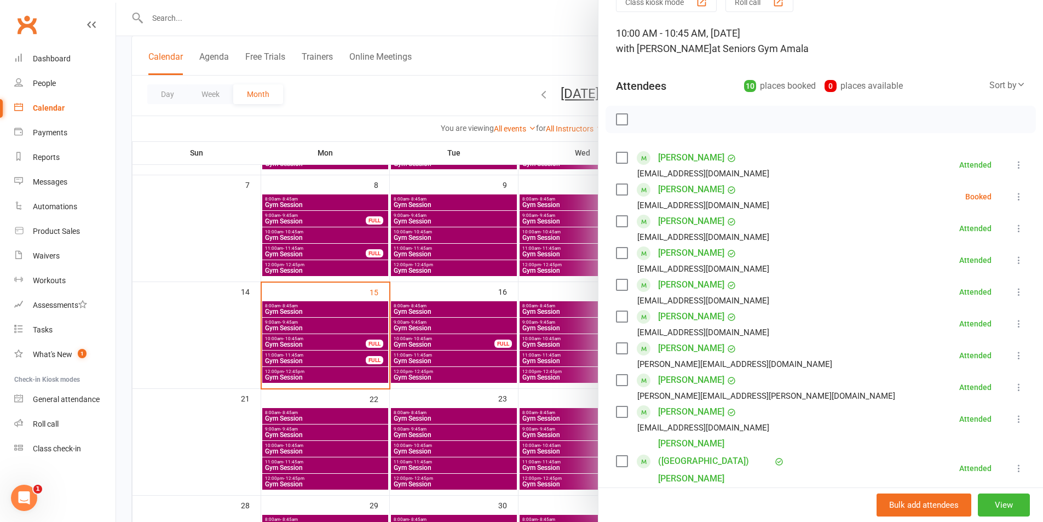
drag, startPoint x: 404, startPoint y: 240, endPoint x: 396, endPoint y: 241, distance: 7.7
click at [403, 240] on div at bounding box center [579, 261] width 927 height 522
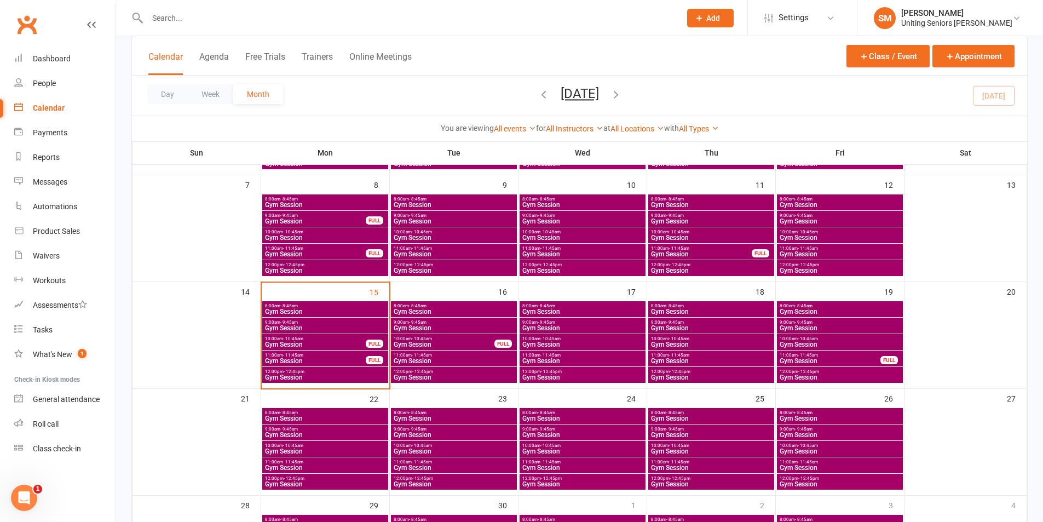
click at [318, 358] on span "Gym Session" at bounding box center [315, 360] width 102 height 7
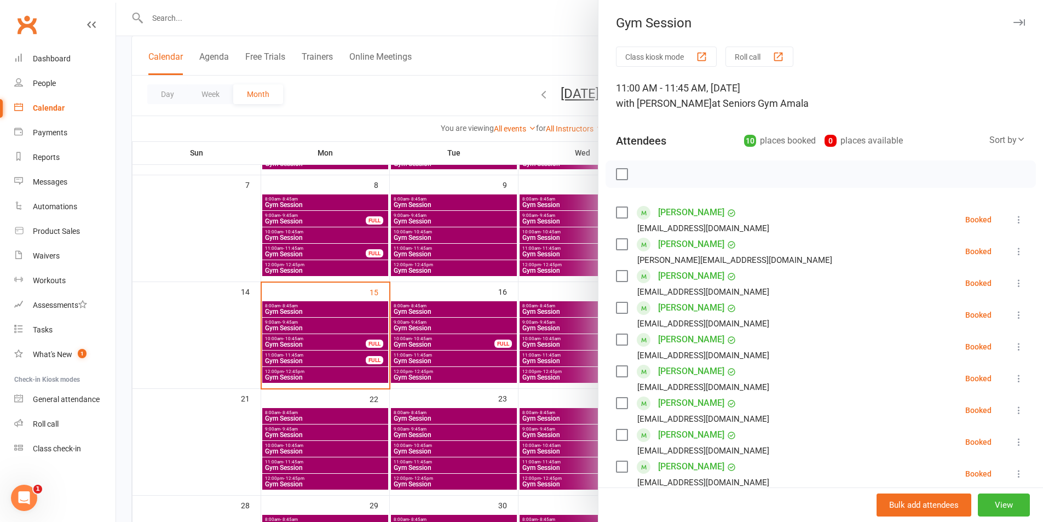
click at [321, 300] on div at bounding box center [579, 261] width 927 height 522
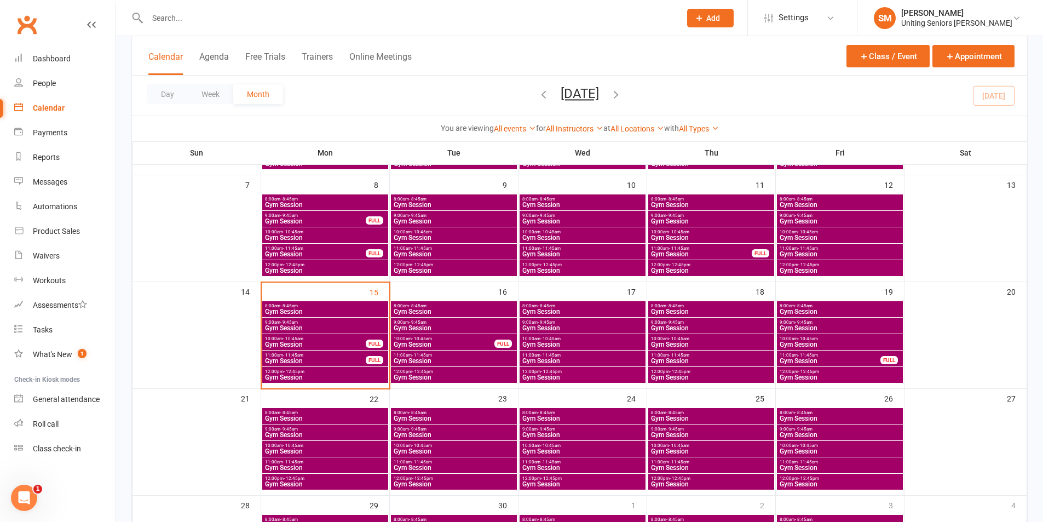
click at [418, 327] on span "Gym Session" at bounding box center [454, 328] width 122 height 7
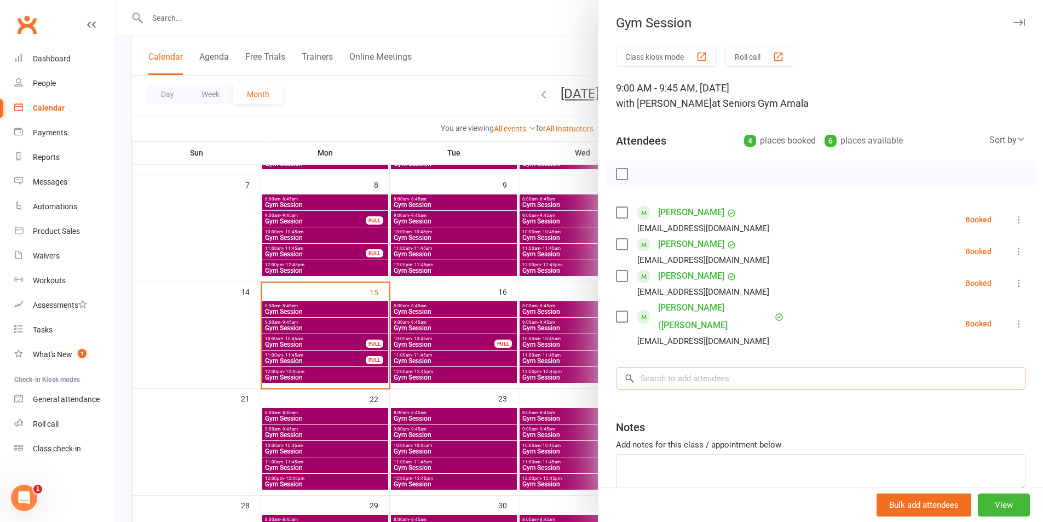
click at [710, 367] on input "search" at bounding box center [820, 378] width 409 height 23
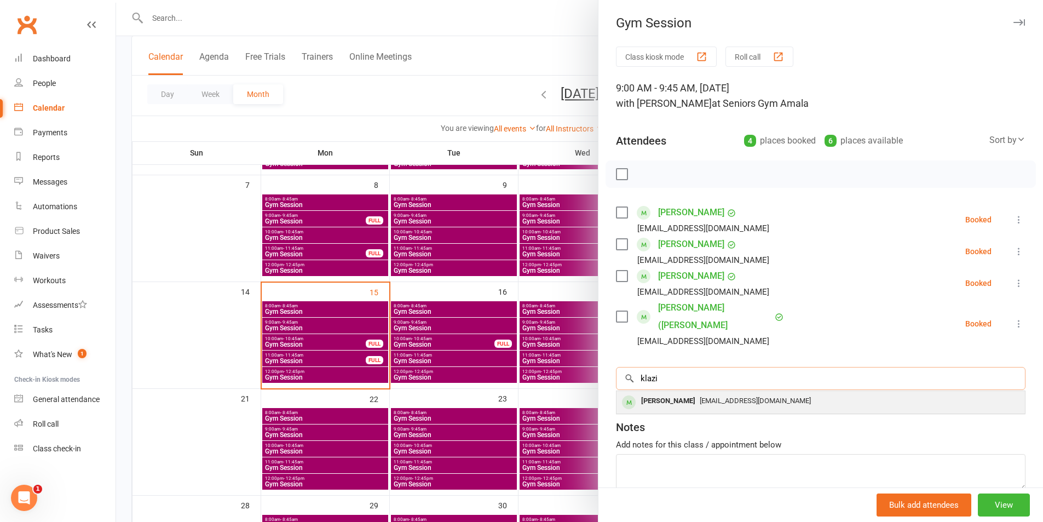
type input "klazi"
click at [715, 396] on span "[EMAIL_ADDRESS][DOMAIN_NAME]" at bounding box center [754, 400] width 111 height 8
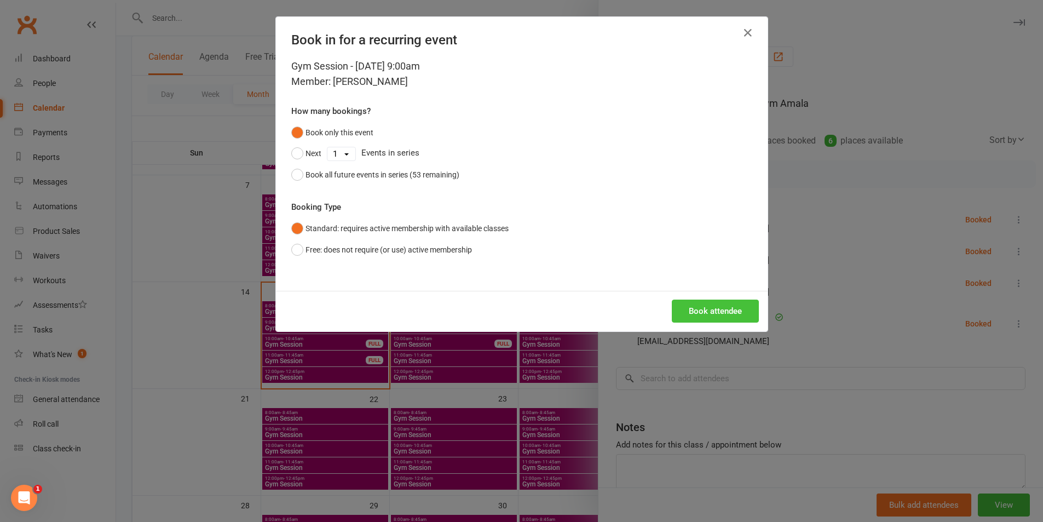
drag, startPoint x: 721, startPoint y: 328, endPoint x: 716, endPoint y: 321, distance: 9.1
click at [721, 328] on div "Book attendee" at bounding box center [522, 311] width 492 height 41
click at [715, 317] on button "Book attendee" at bounding box center [715, 310] width 87 height 23
